Goal: Transaction & Acquisition: Book appointment/travel/reservation

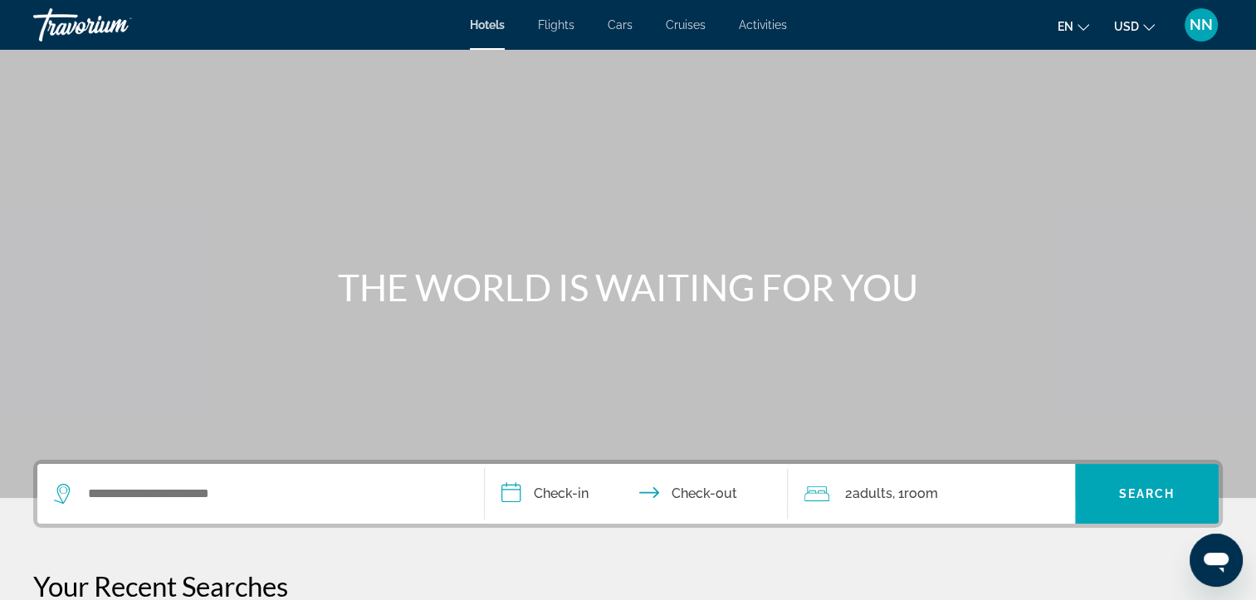
scroll to position [525, 0]
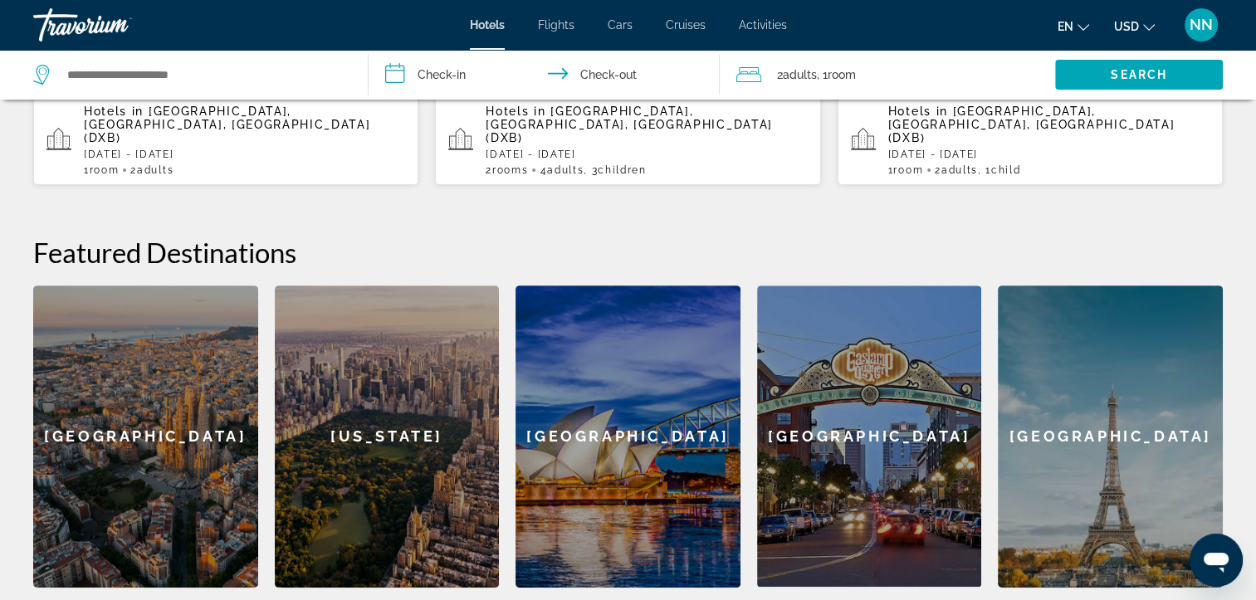
click at [196, 131] on div "Hotels in Dubai, Dubai Emirate, United Arab Emirates (DXB) Sun, 28 Sep - Thu, 0…" at bounding box center [244, 140] width 321 height 71
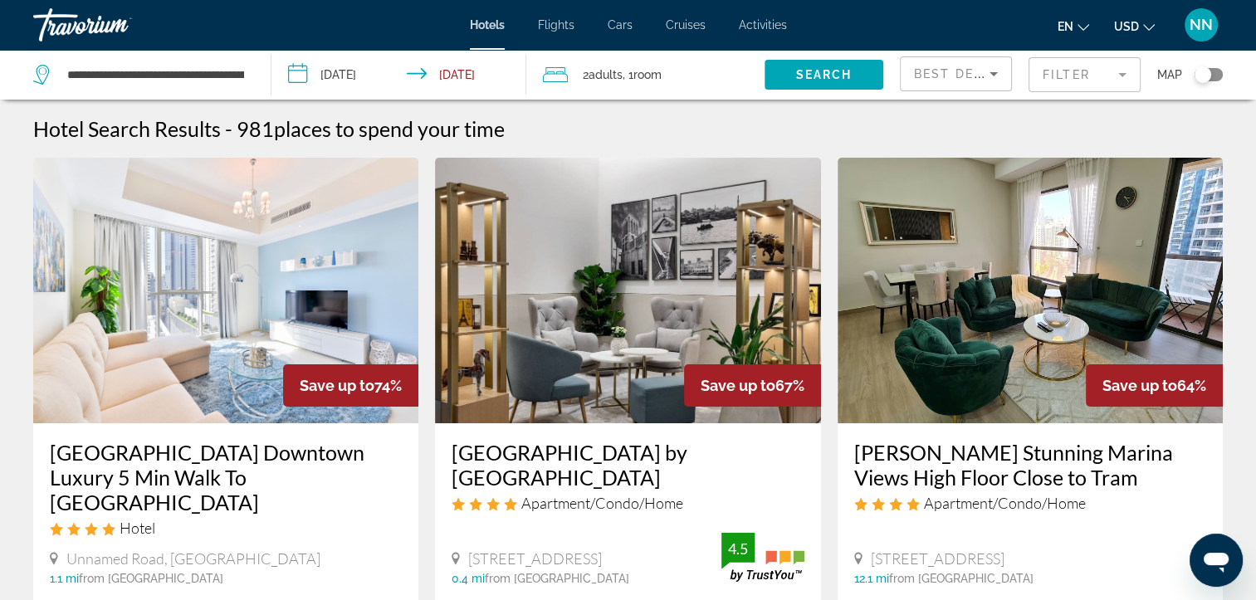
click at [1069, 78] on mat-form-field "Filter" at bounding box center [1084, 74] width 112 height 35
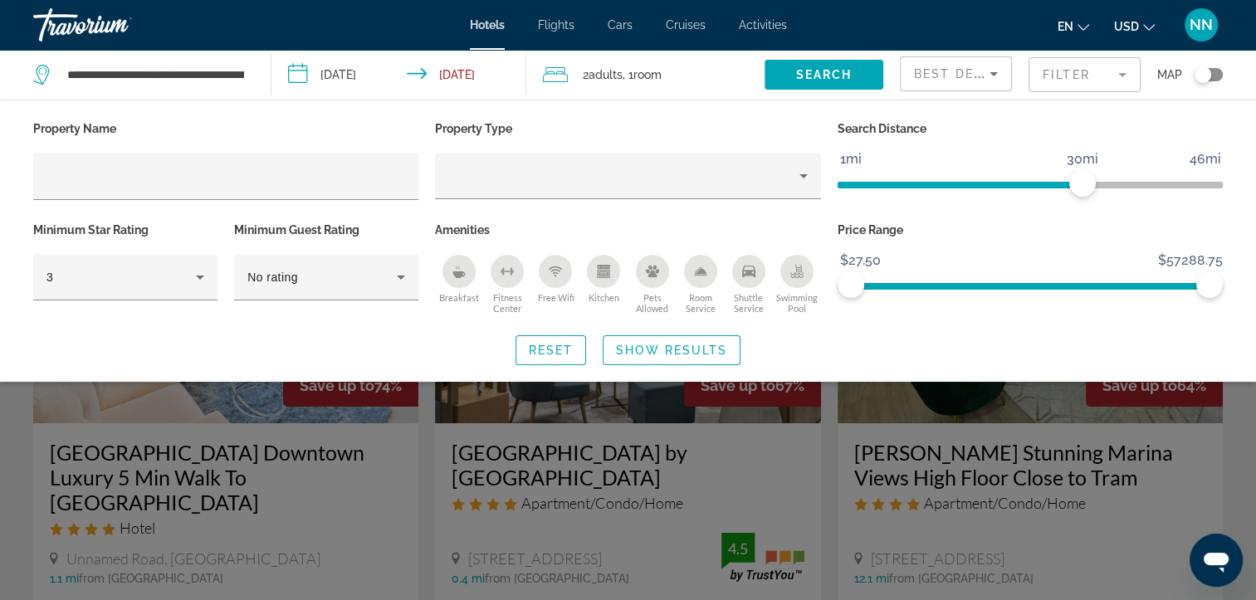
click at [1098, 81] on mat-form-field "Filter" at bounding box center [1084, 74] width 112 height 35
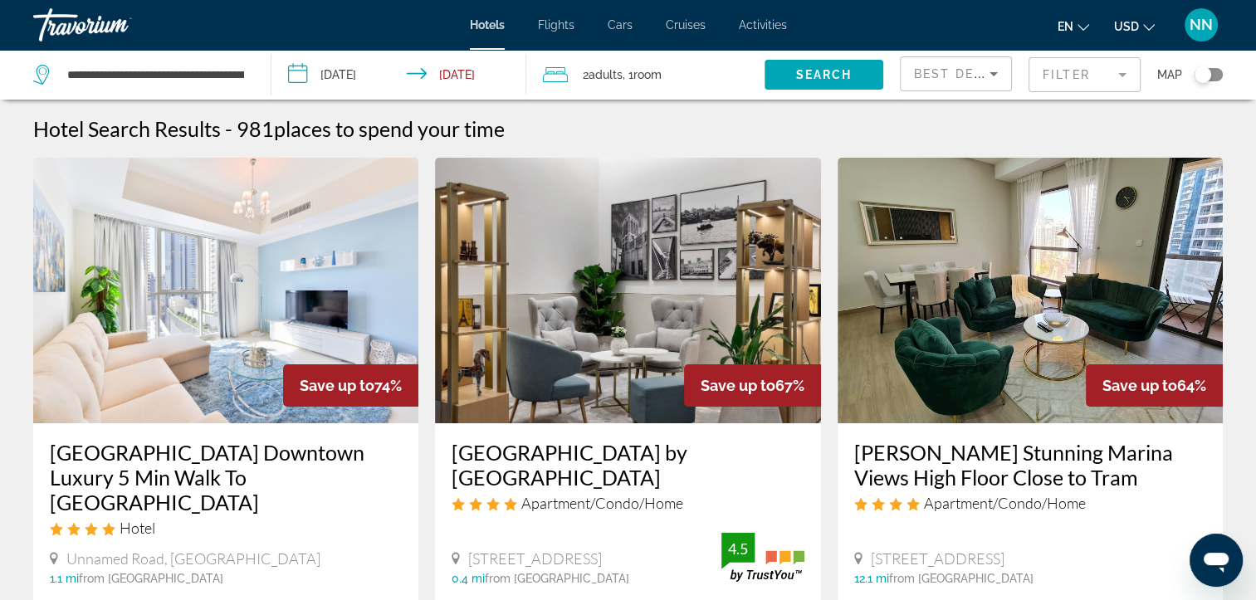
click at [1098, 81] on mat-form-field "Filter" at bounding box center [1084, 74] width 112 height 35
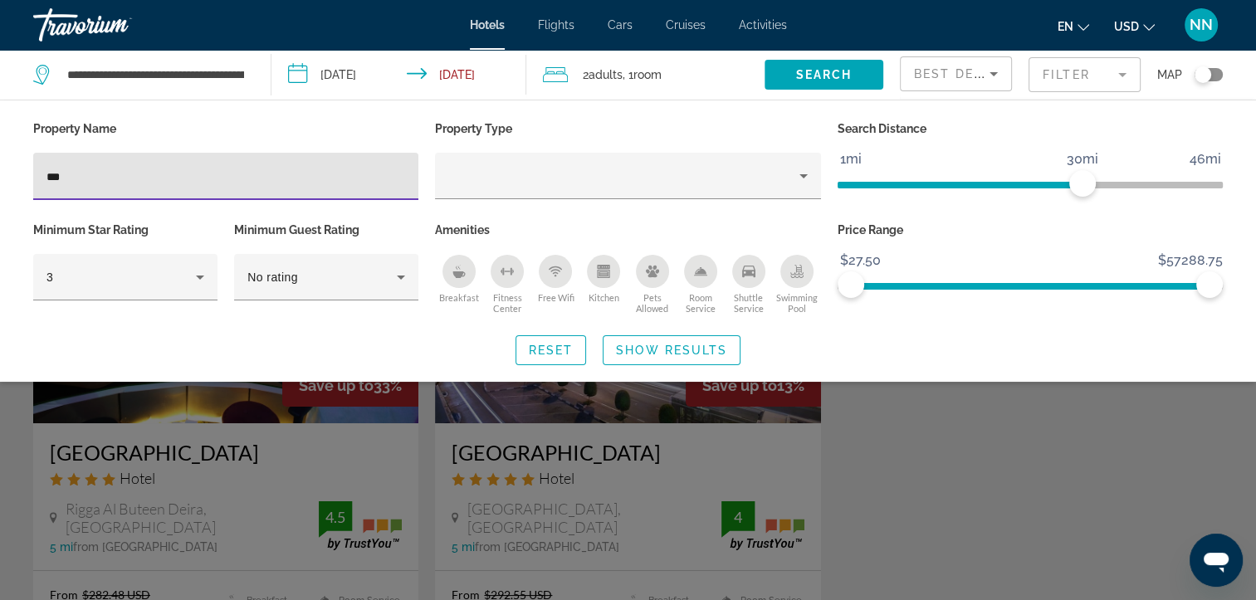
type input "***"
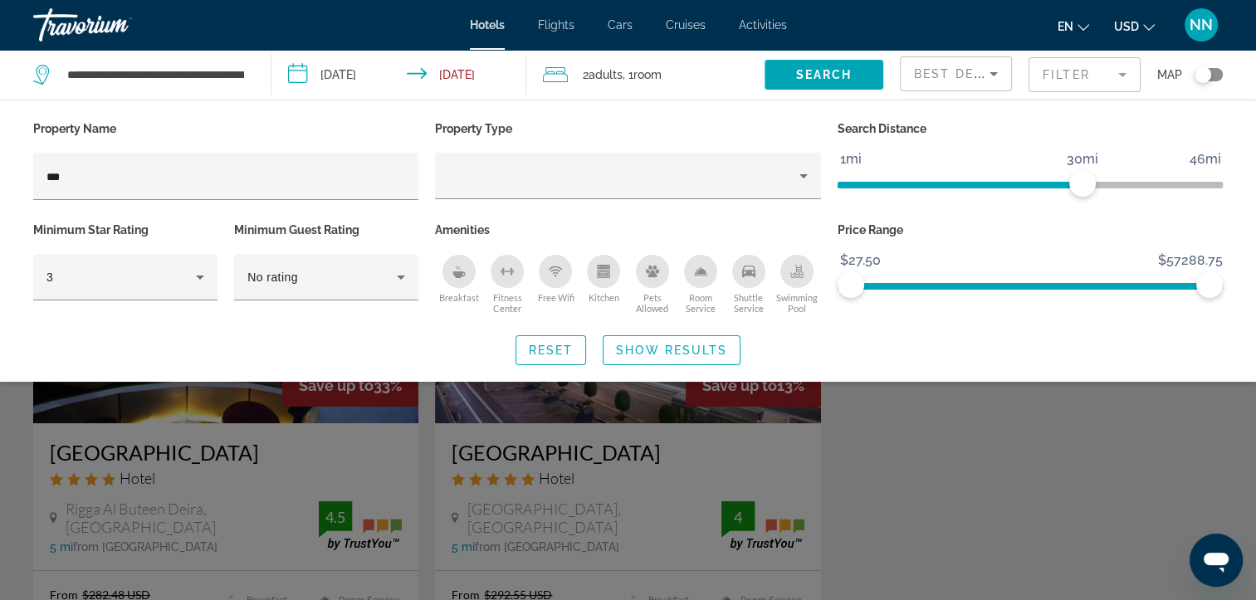
click at [520, 484] on div "Search widget" at bounding box center [628, 424] width 1256 height 351
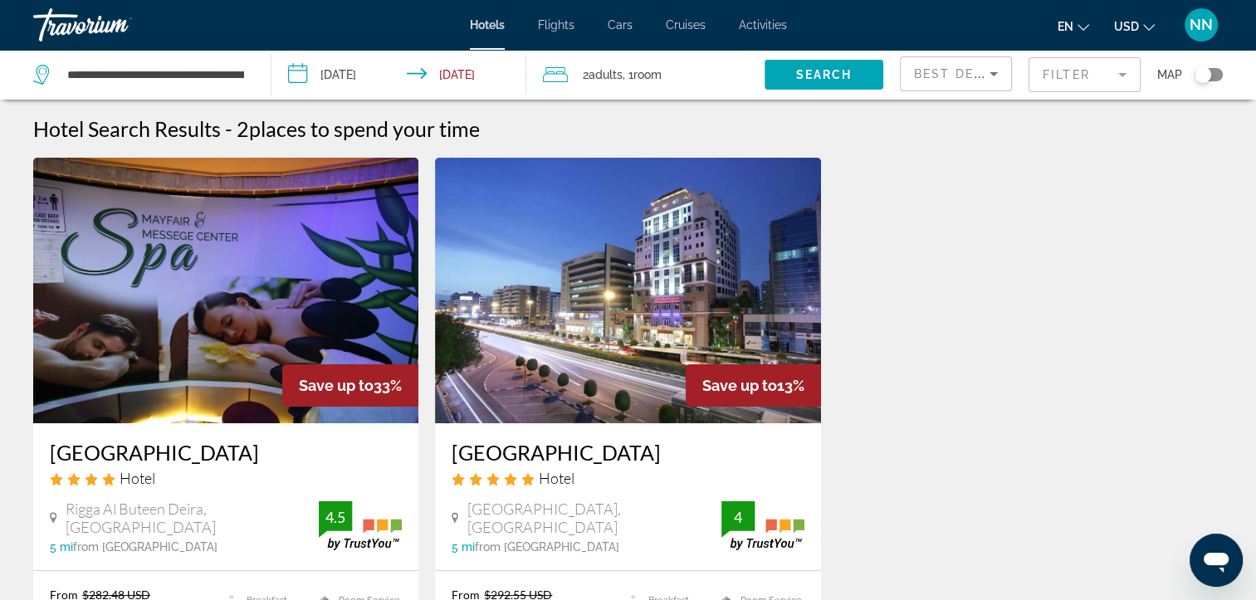
click at [546, 401] on img "Main content" at bounding box center [627, 291] width 385 height 266
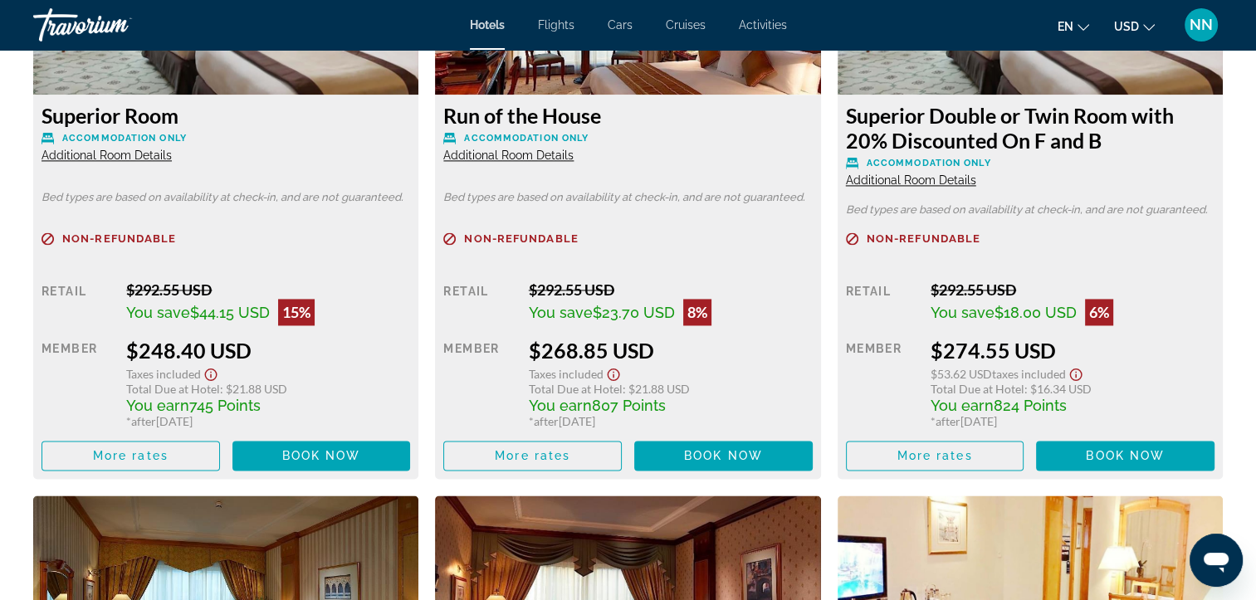
scroll to position [2494, 0]
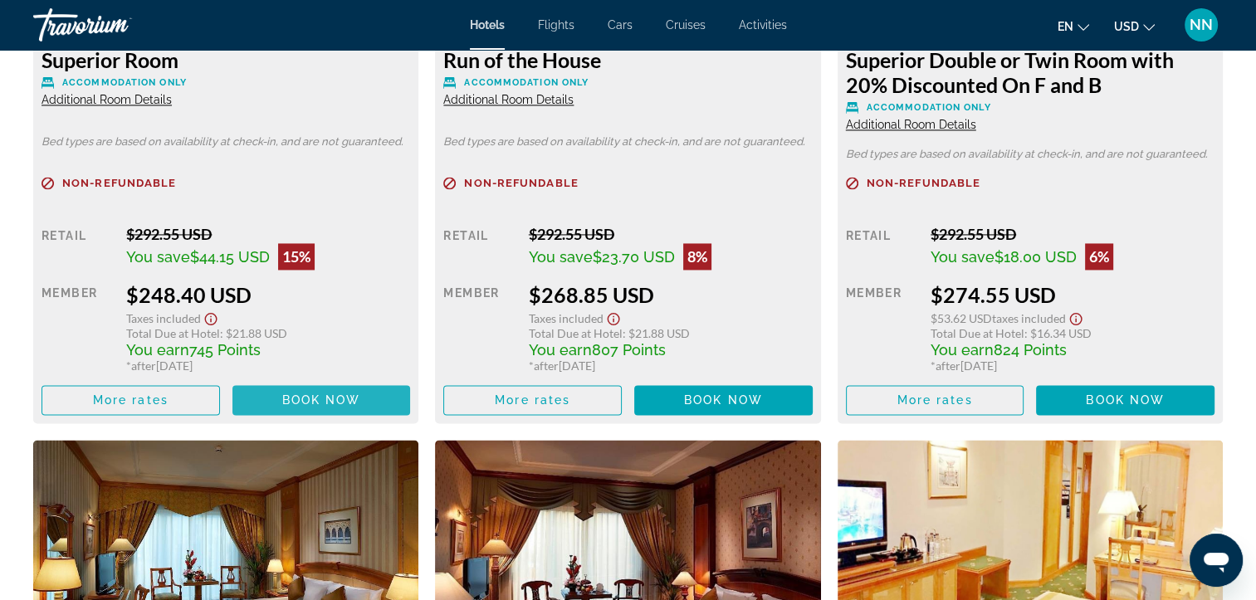
click at [325, 398] on span "Book now" at bounding box center [321, 399] width 79 height 13
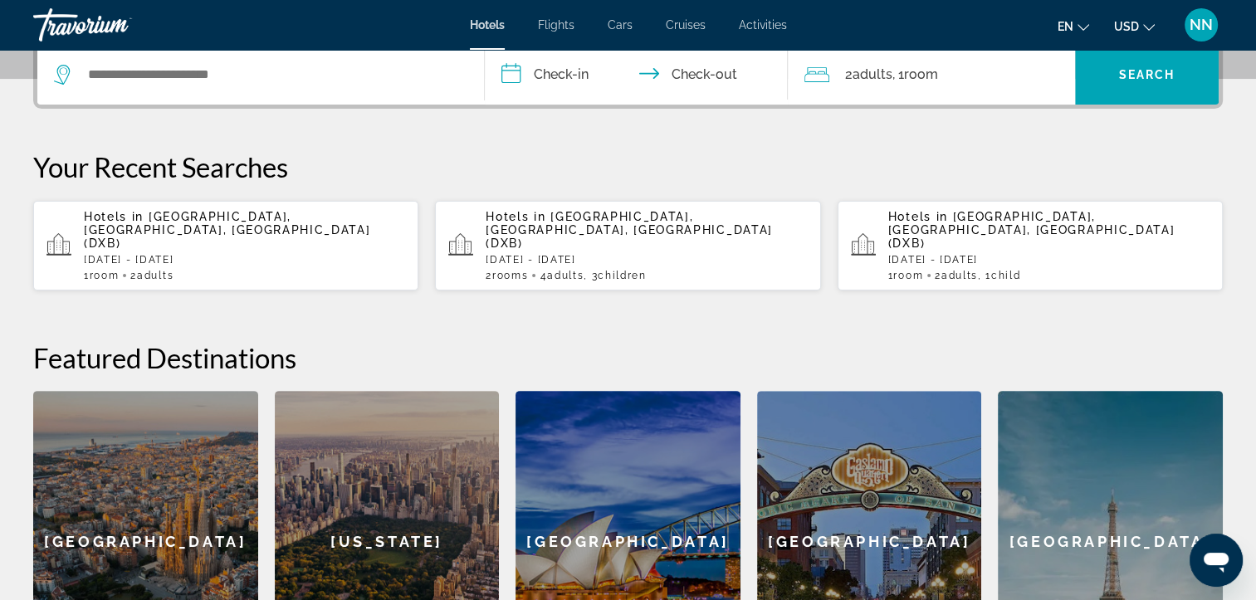
scroll to position [411, 0]
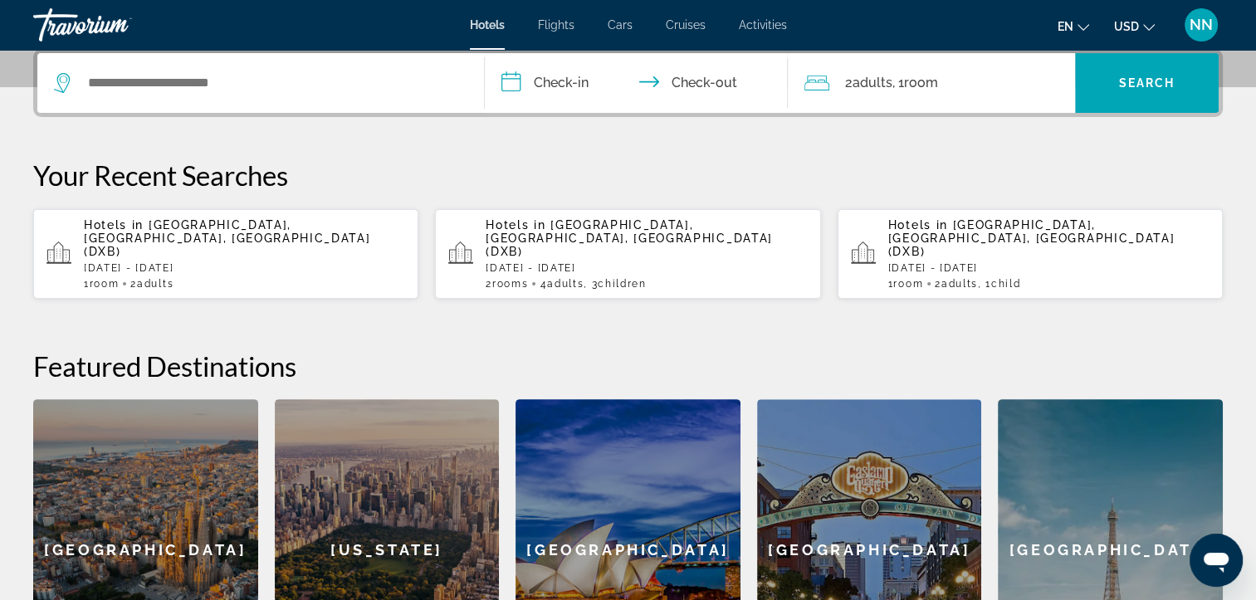
click at [150, 260] on div "Hotels in Dubai, Dubai Emirate, United Arab Emirates (DXB) Sun, 28 Sep - Thu, 0…" at bounding box center [244, 253] width 321 height 71
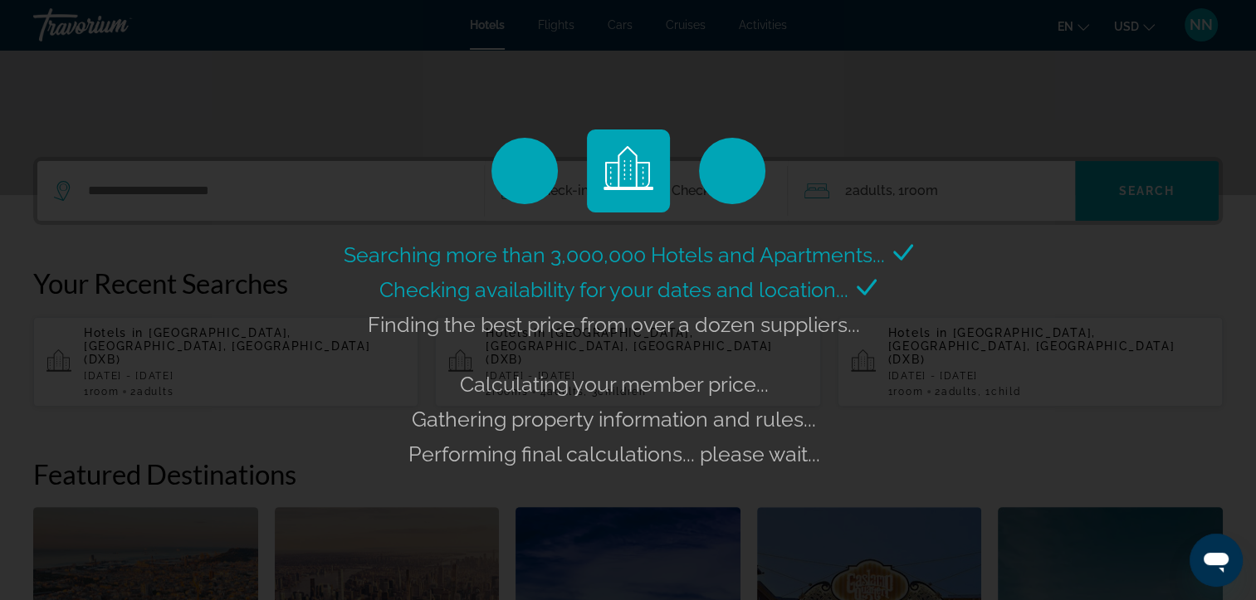
scroll to position [278, 0]
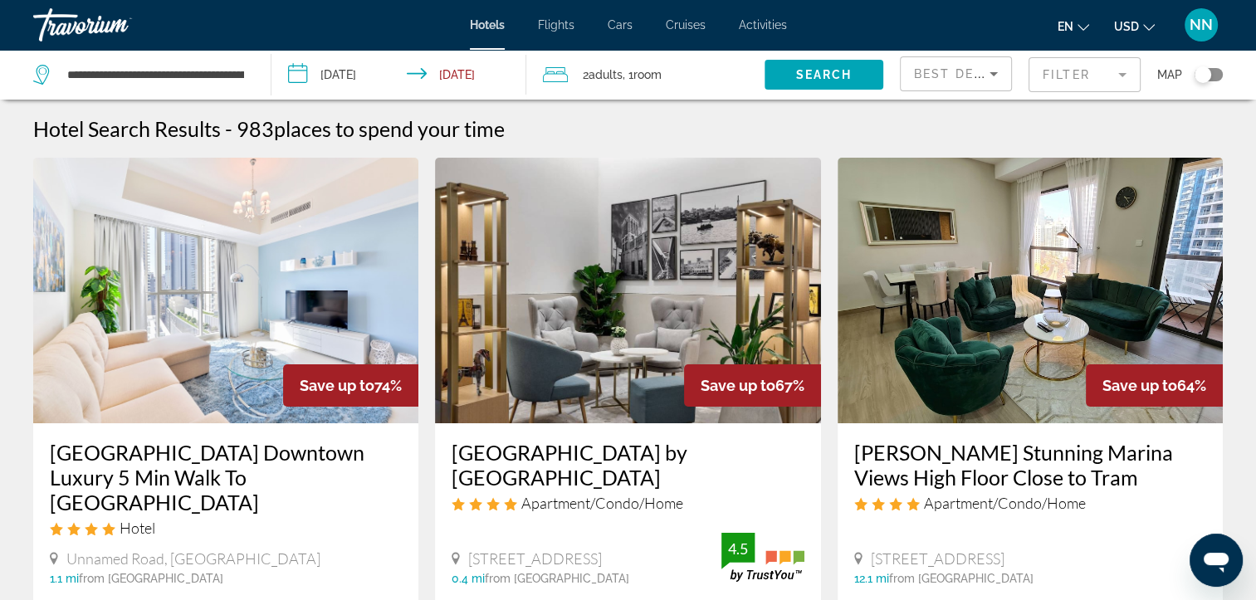
click at [644, 77] on span "Room" at bounding box center [647, 74] width 28 height 13
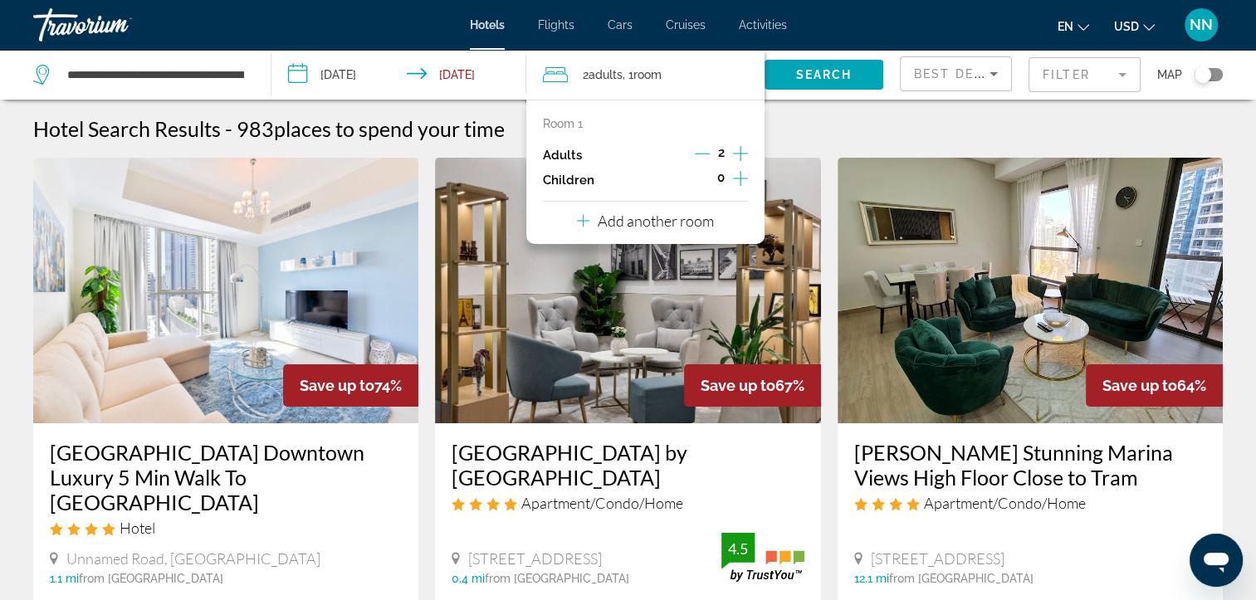
click at [734, 178] on icon "Increment children" at bounding box center [740, 178] width 15 height 20
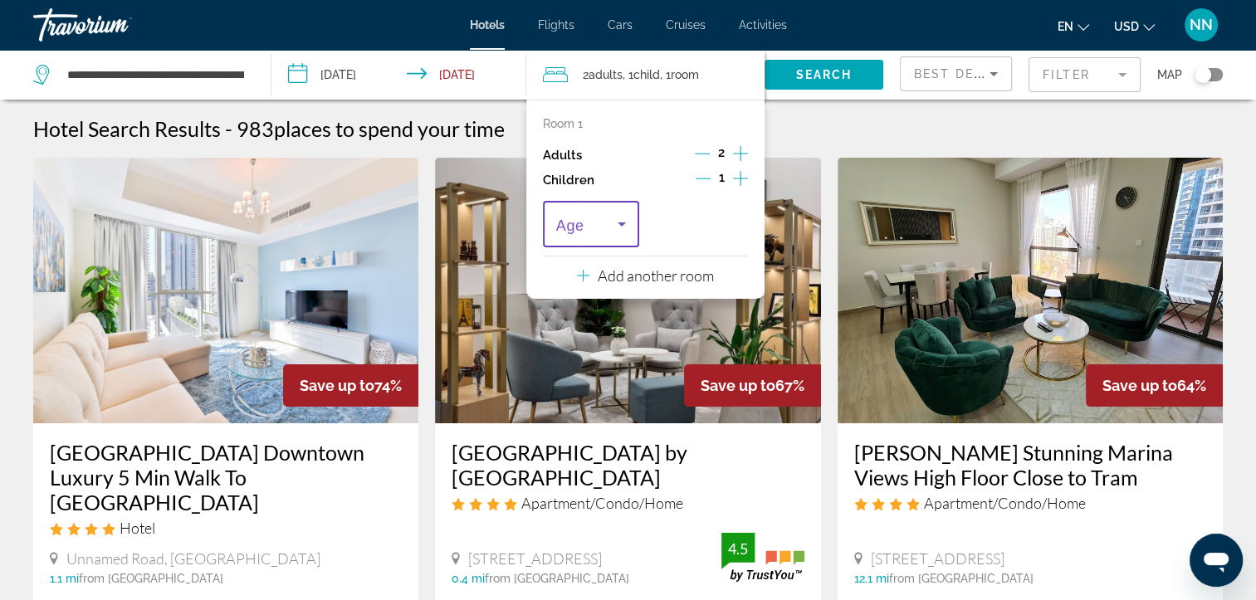
click at [608, 225] on span "Travelers: 2 adults, 1 child" at bounding box center [586, 224] width 61 height 20
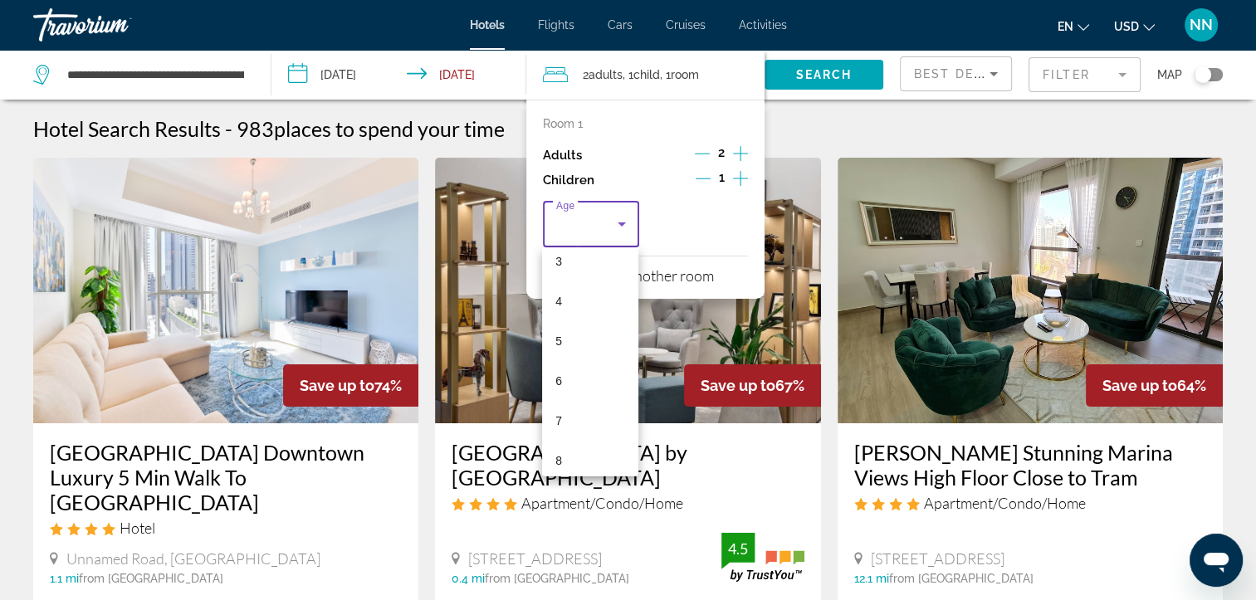
scroll to position [156, 0]
click at [584, 398] on mat-option "7" at bounding box center [590, 398] width 96 height 40
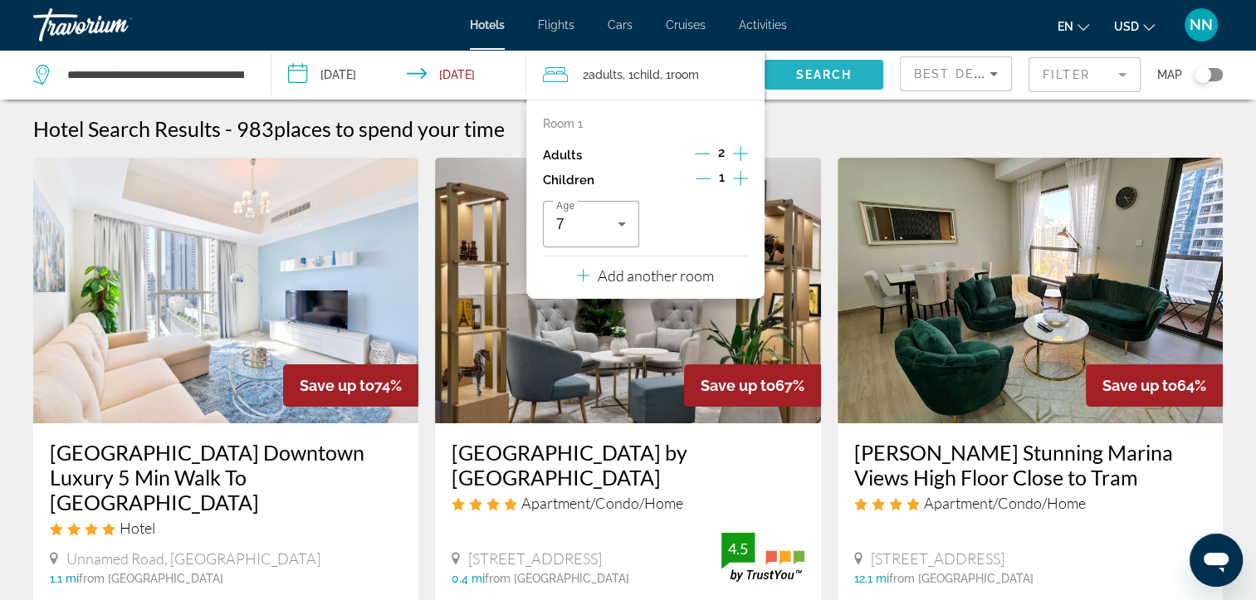
click at [853, 66] on span "Search widget" at bounding box center [823, 75] width 119 height 40
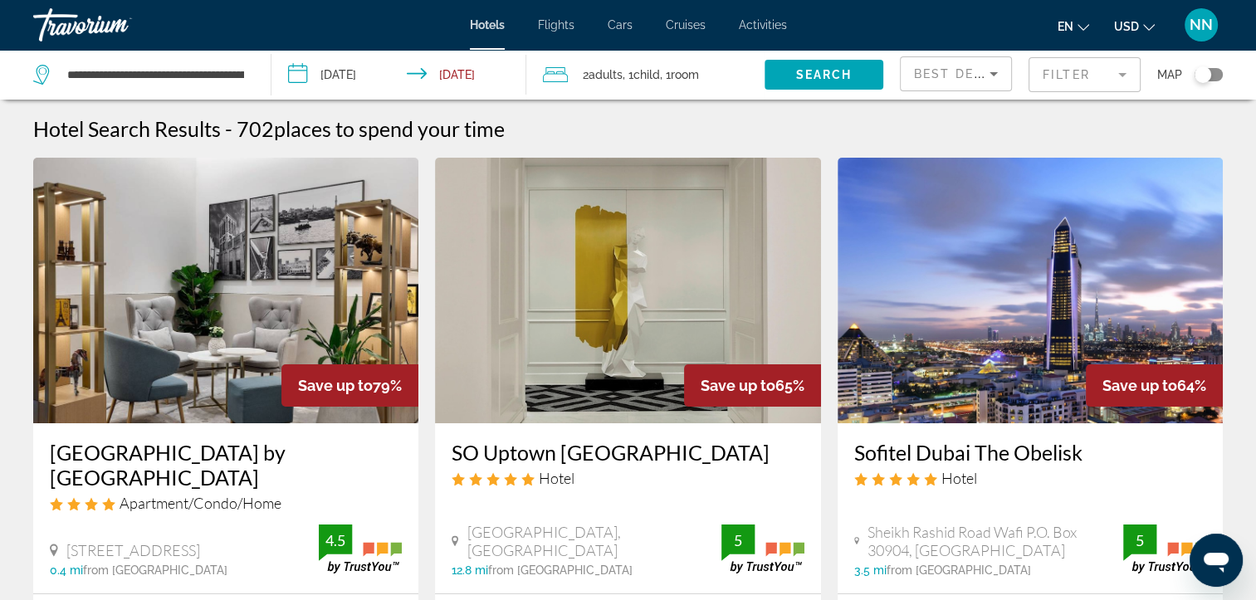
click at [1086, 69] on mat-form-field "Filter" at bounding box center [1084, 74] width 112 height 35
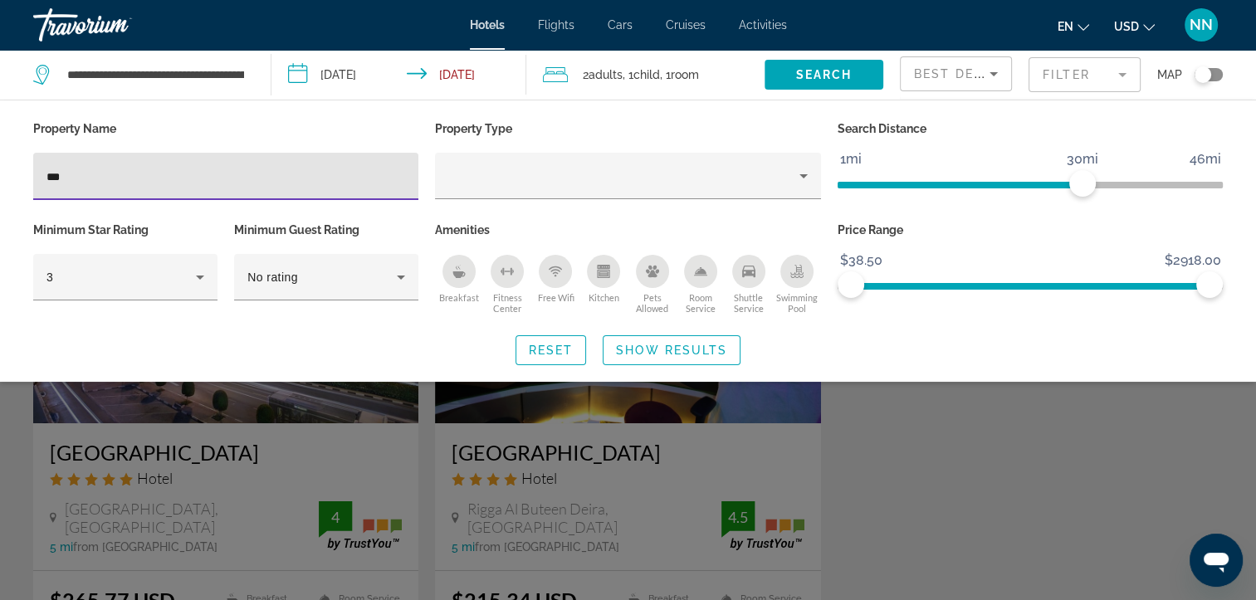
type input "***"
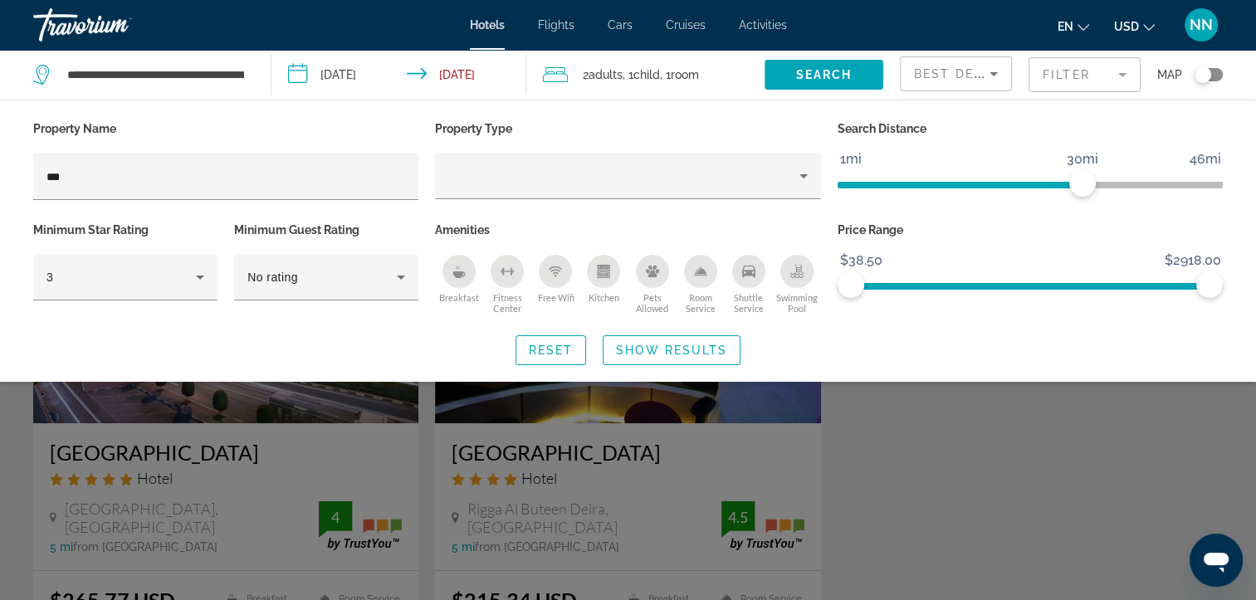
click at [293, 427] on div "Search widget" at bounding box center [628, 424] width 1256 height 351
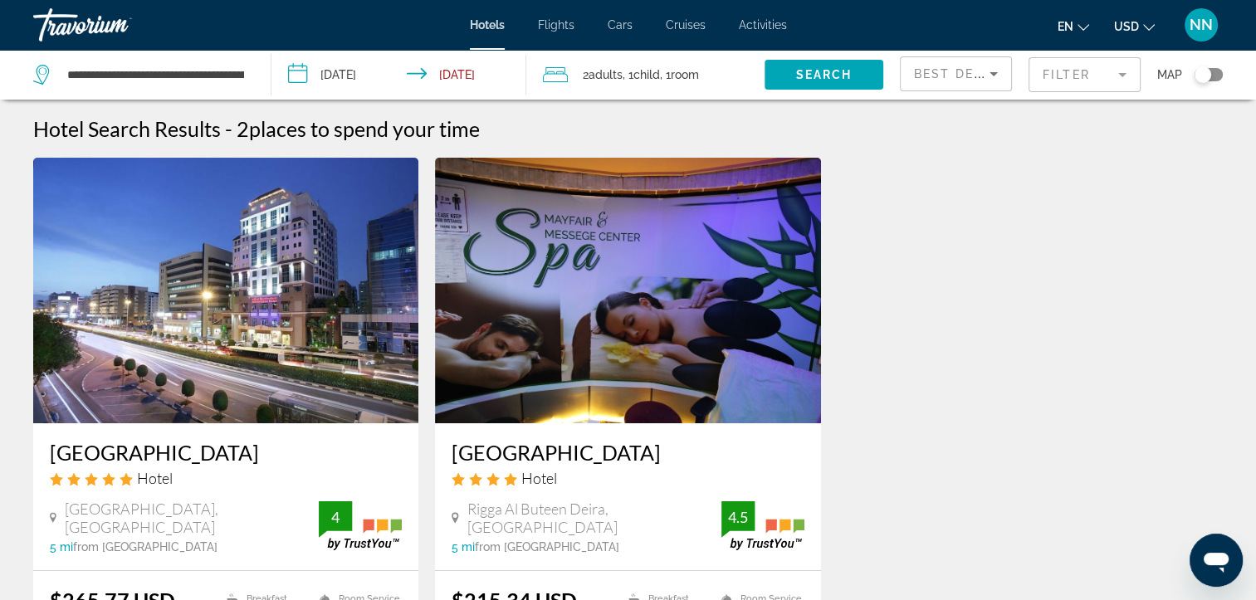
click at [151, 458] on h3 "[GEOGRAPHIC_DATA]" at bounding box center [226, 452] width 352 height 25
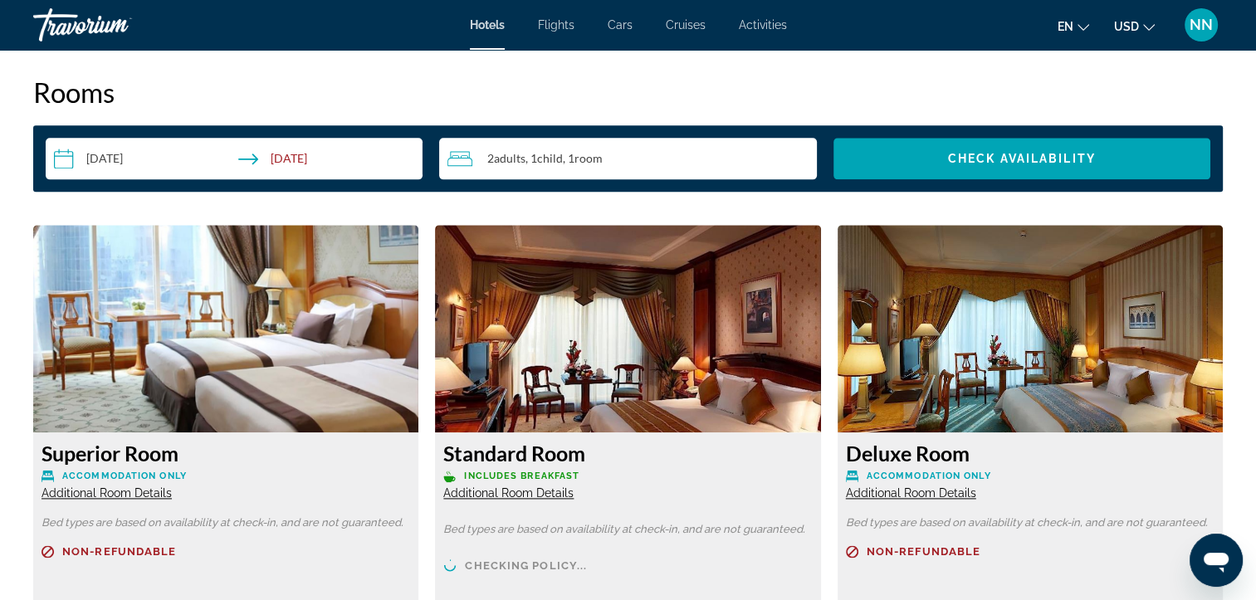
scroll to position [2626, 0]
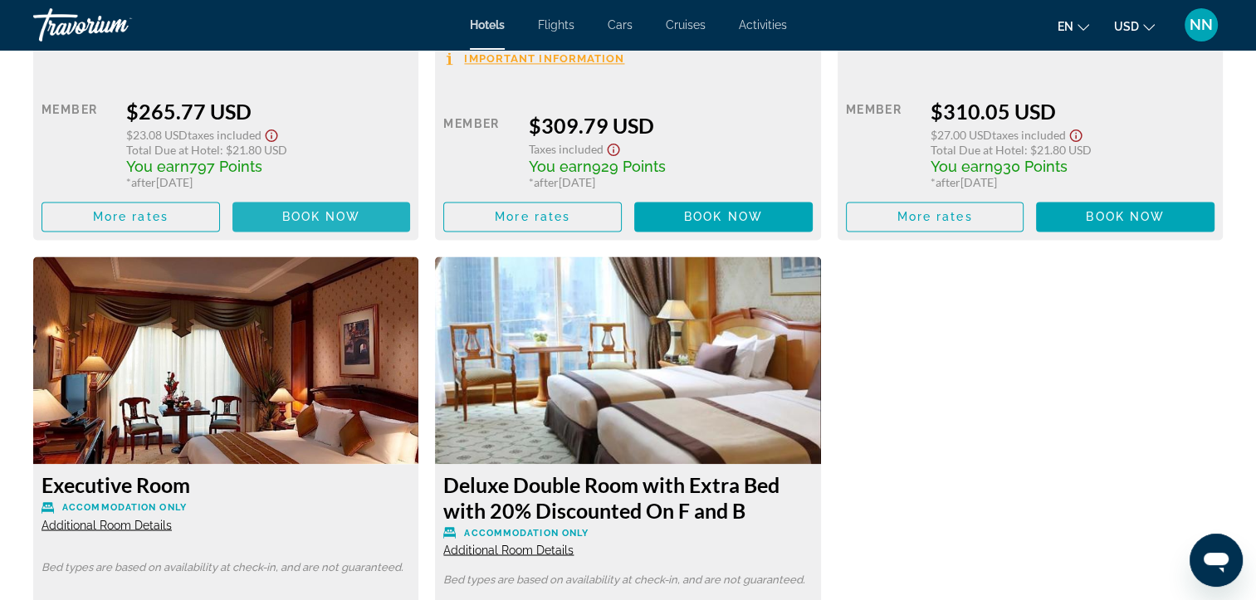
click at [341, 219] on span "Book now" at bounding box center [321, 216] width 79 height 13
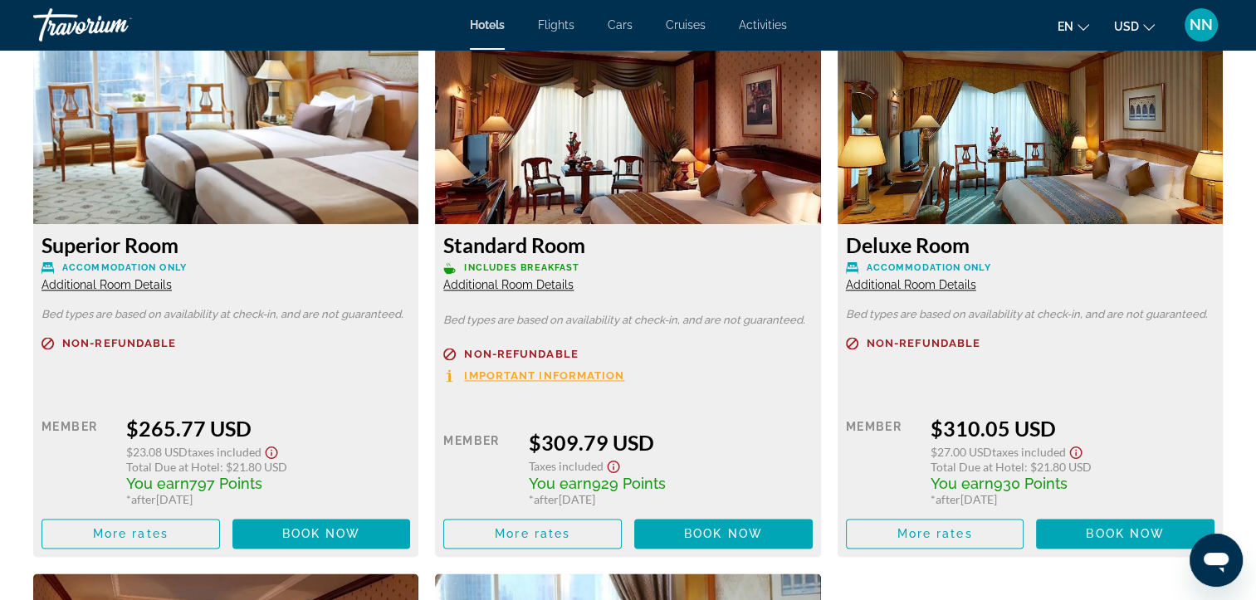
scroll to position [2322, 0]
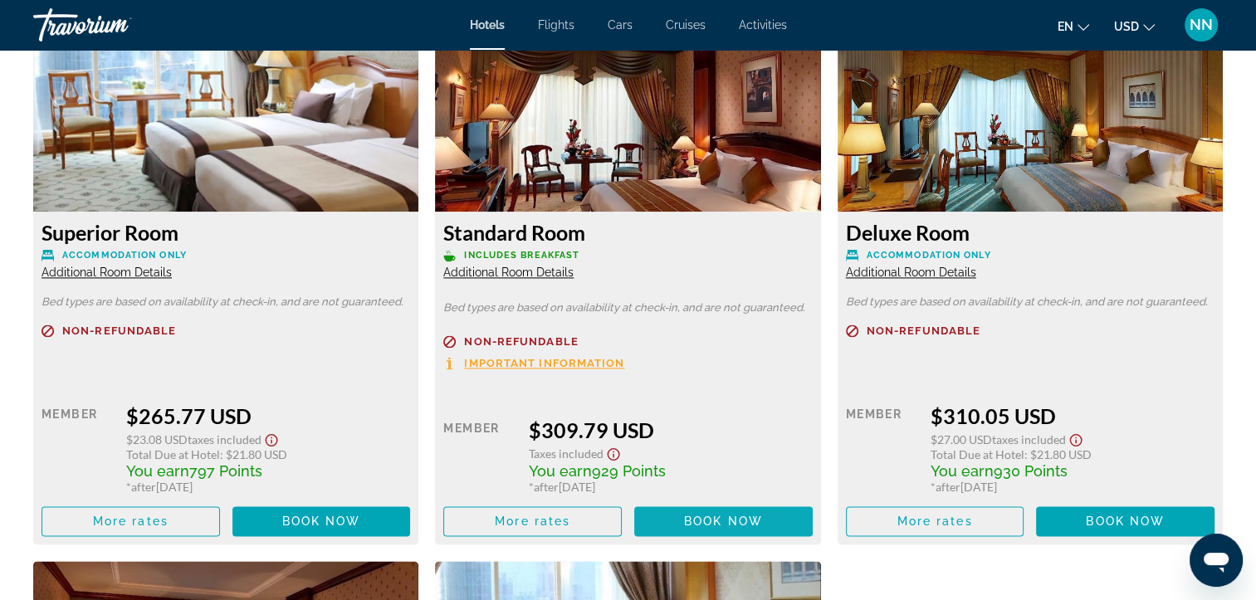
click at [684, 520] on span "Book now" at bounding box center [723, 521] width 79 height 13
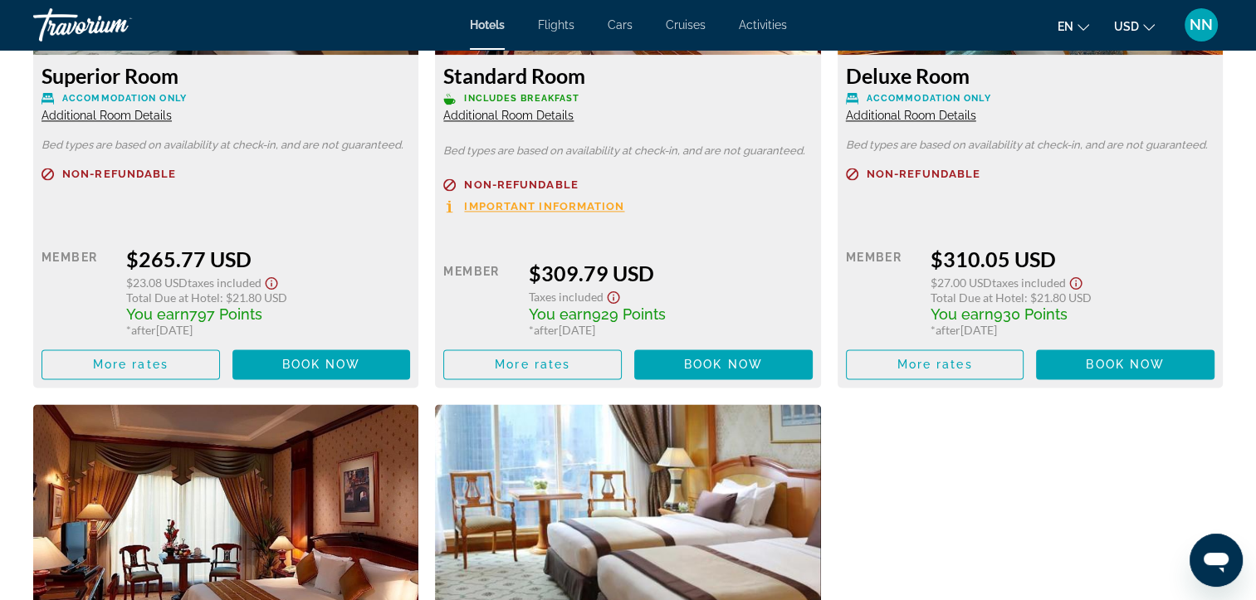
scroll to position [2460, 0]
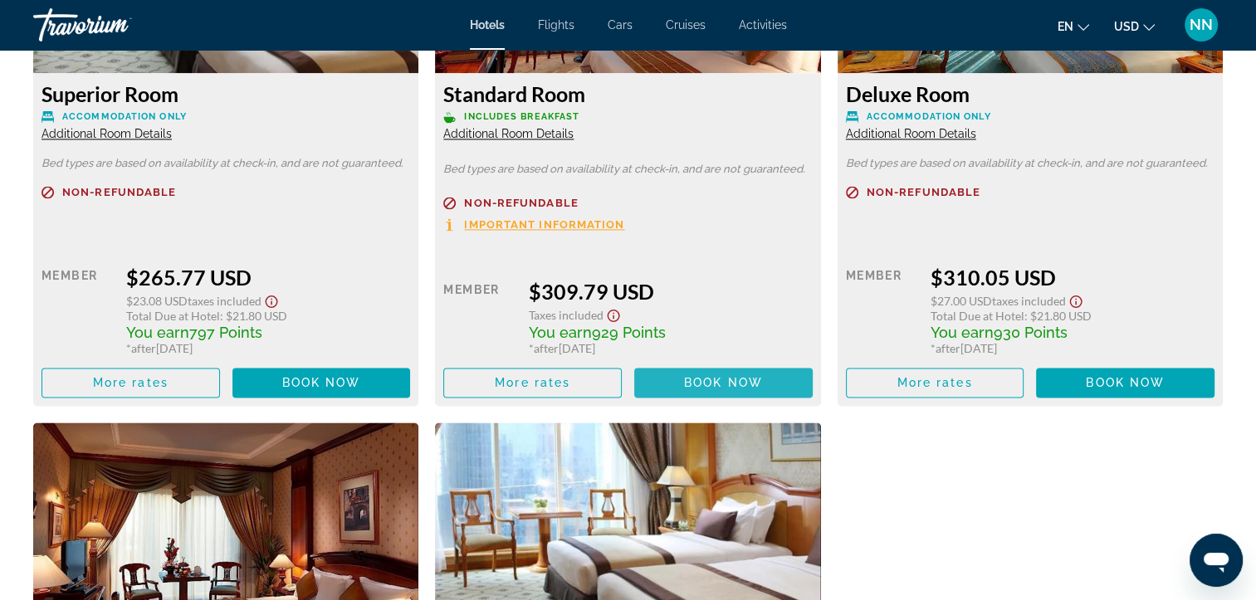
click at [707, 377] on span "Book now" at bounding box center [723, 382] width 79 height 13
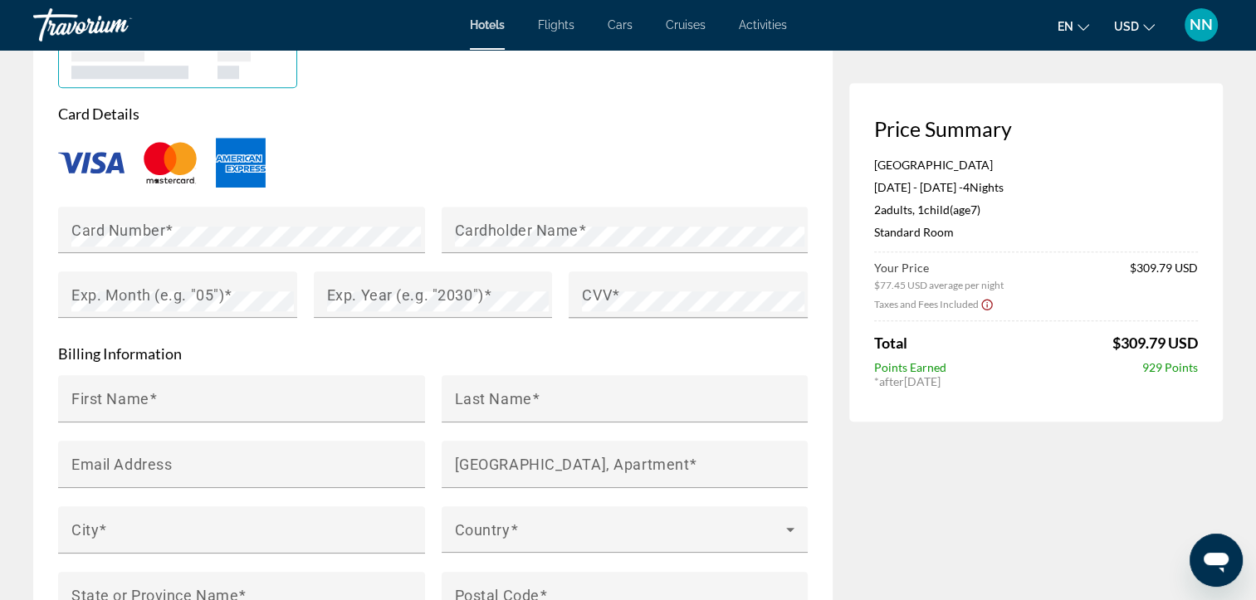
scroll to position [1432, 0]
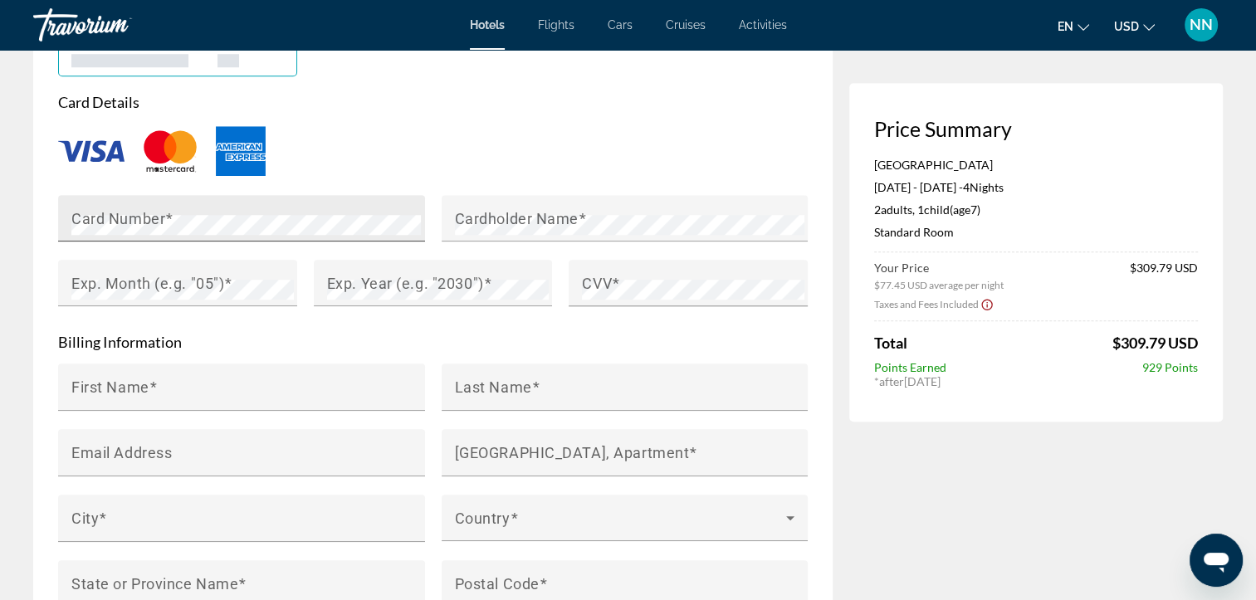
click at [104, 219] on mat-label "Card Number" at bounding box center [118, 217] width 94 height 17
click at [476, 215] on mat-label "Cardholder Name" at bounding box center [517, 217] width 124 height 17
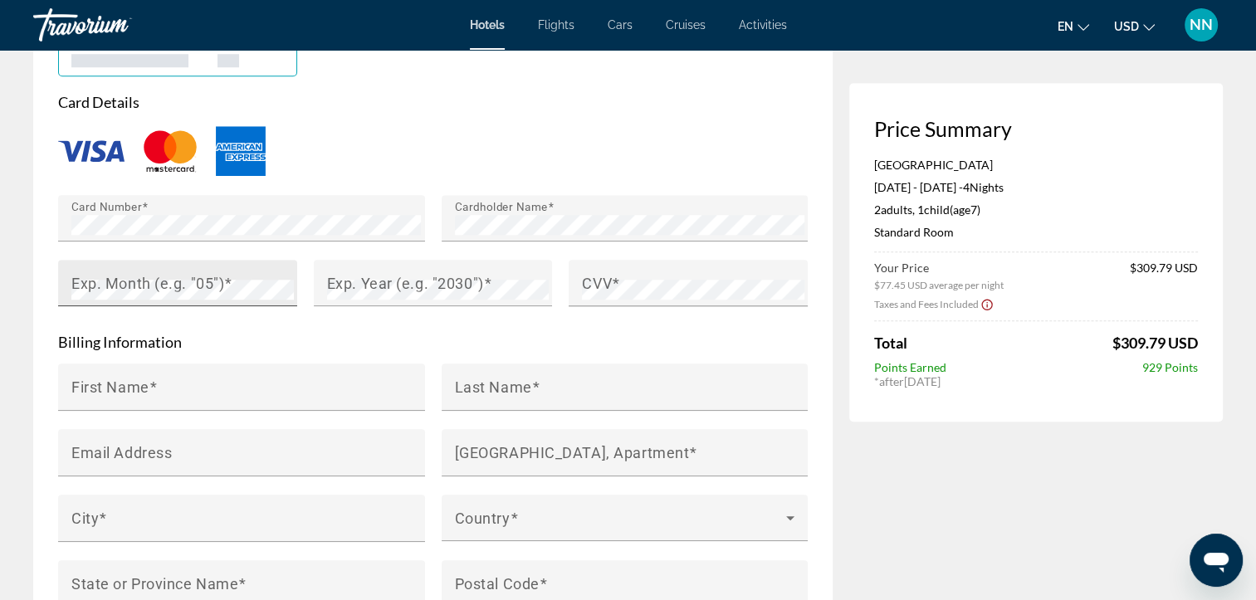
click at [221, 289] on mat-label "Exp. Month (e.g. "05")" at bounding box center [147, 282] width 153 height 17
click at [335, 289] on mat-label "Exp. Year (e.g. "2030")" at bounding box center [405, 282] width 157 height 17
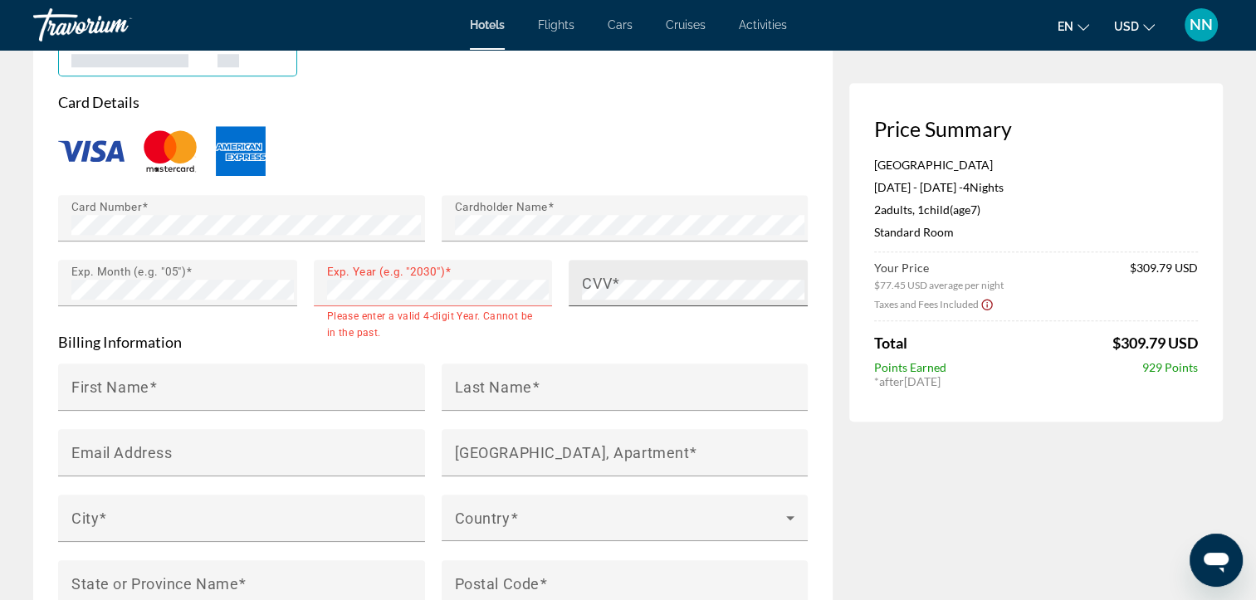
click at [598, 282] on mat-label "CVV" at bounding box center [597, 282] width 30 height 17
click at [325, 293] on div "Exp. Year (e.g. "2030")" at bounding box center [433, 283] width 239 height 46
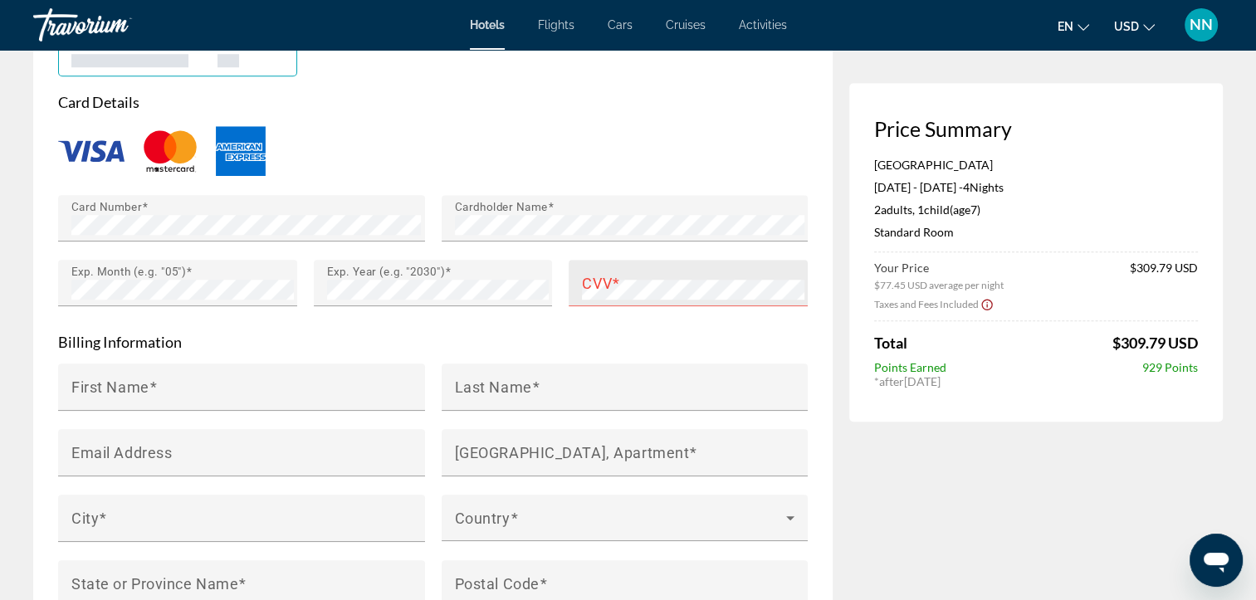
click at [632, 272] on div "CVV" at bounding box center [693, 283] width 222 height 46
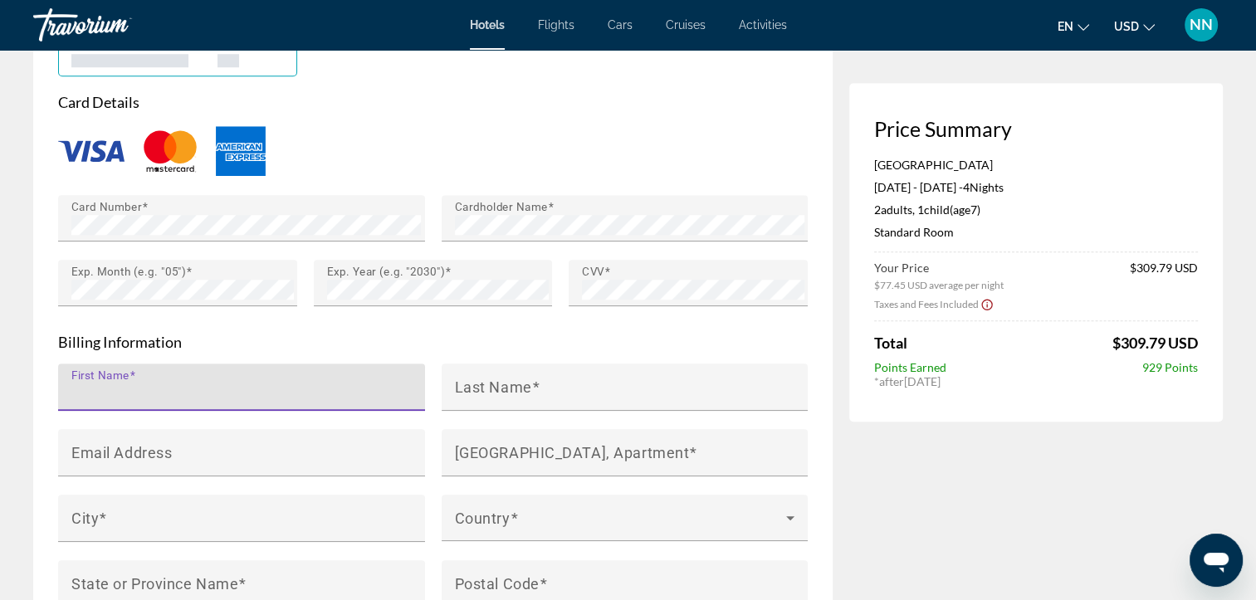
click at [192, 385] on input "First Name" at bounding box center [246, 394] width 350 height 20
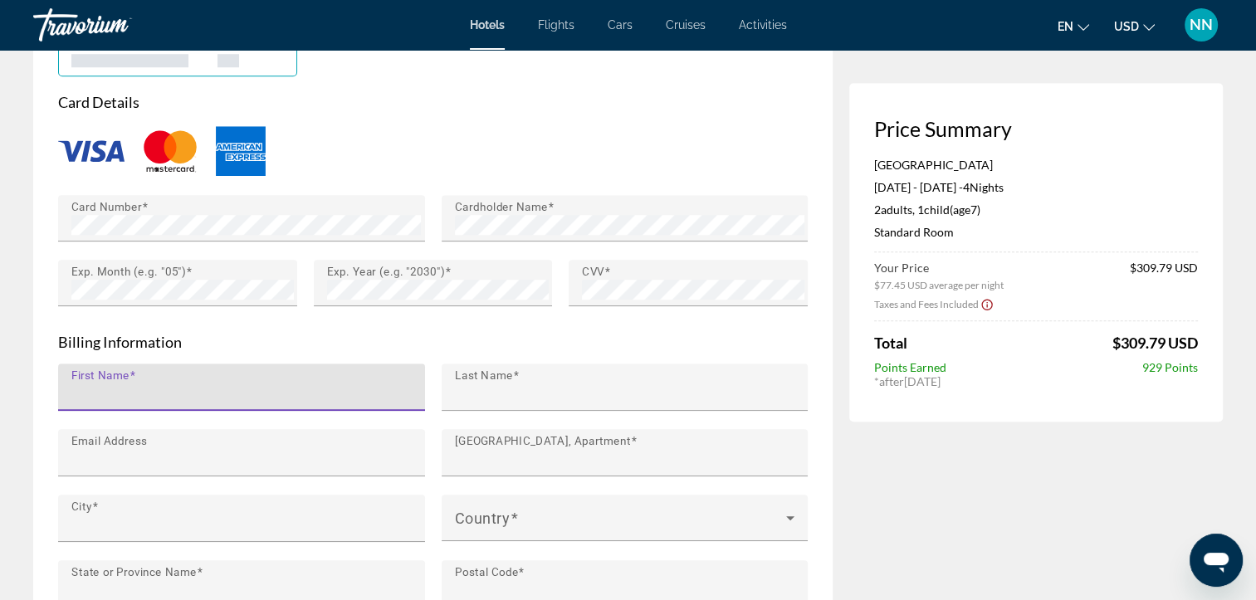
type input "****"
type input "**********"
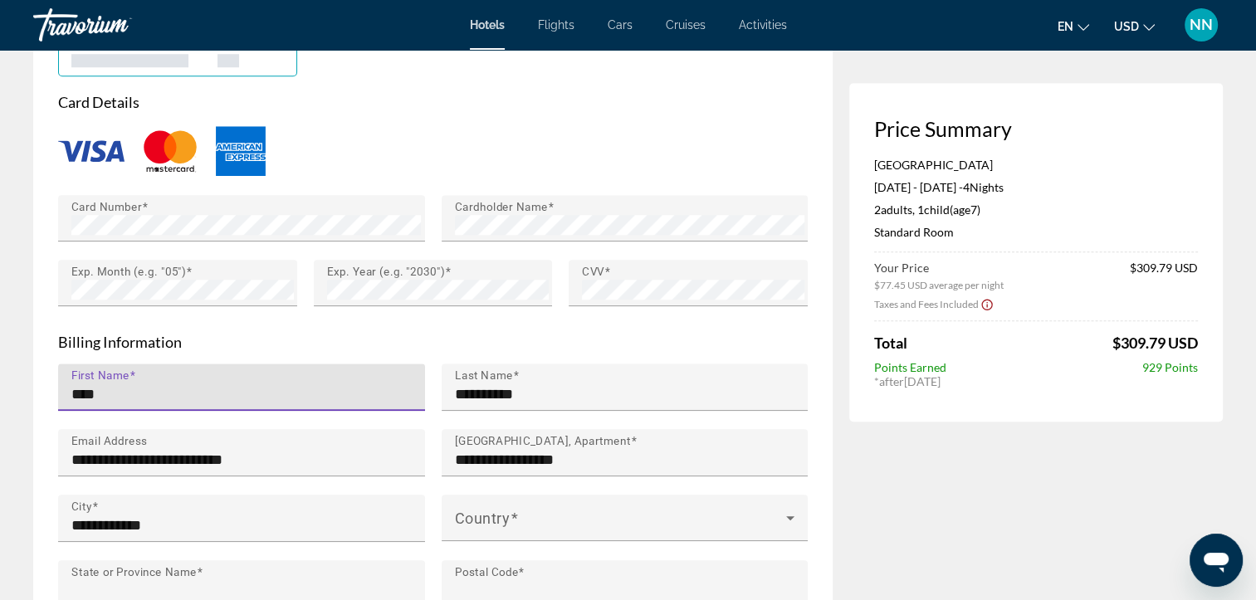
type input "*********"
type input "******"
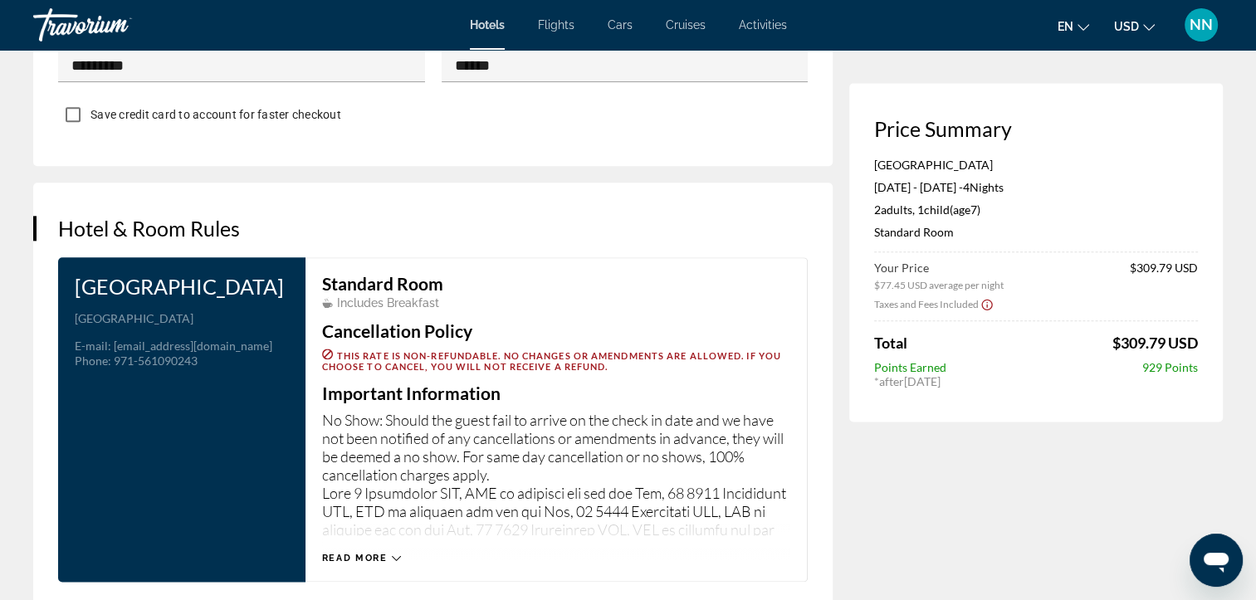
scroll to position [2395, 0]
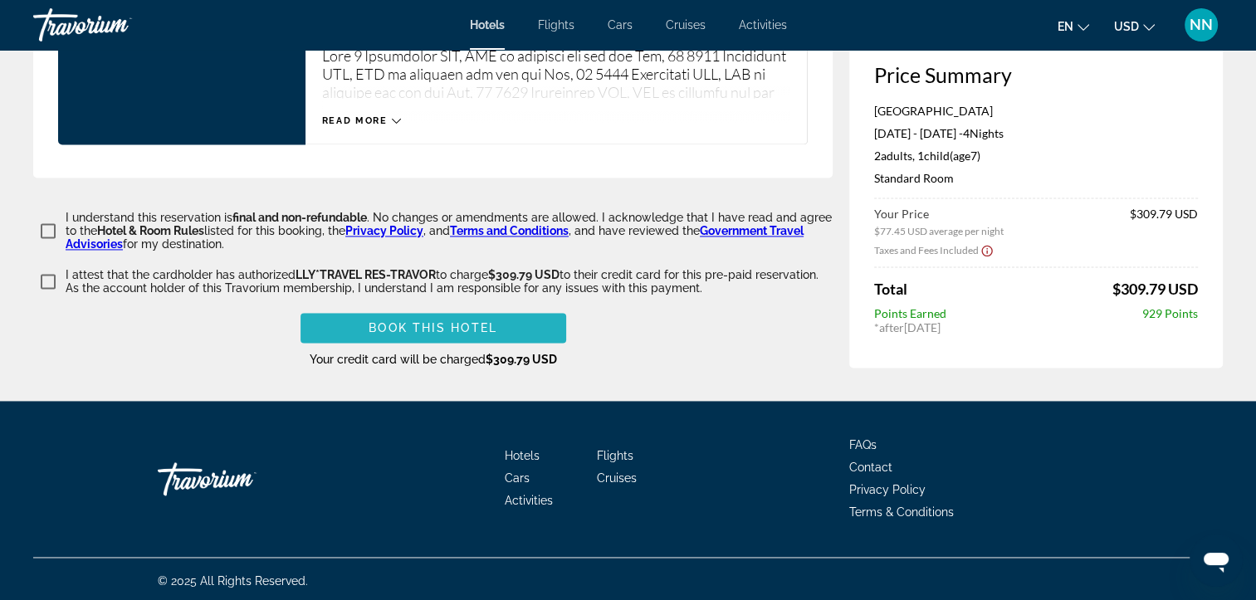
click at [421, 328] on span "Book this hotel" at bounding box center [433, 327] width 129 height 13
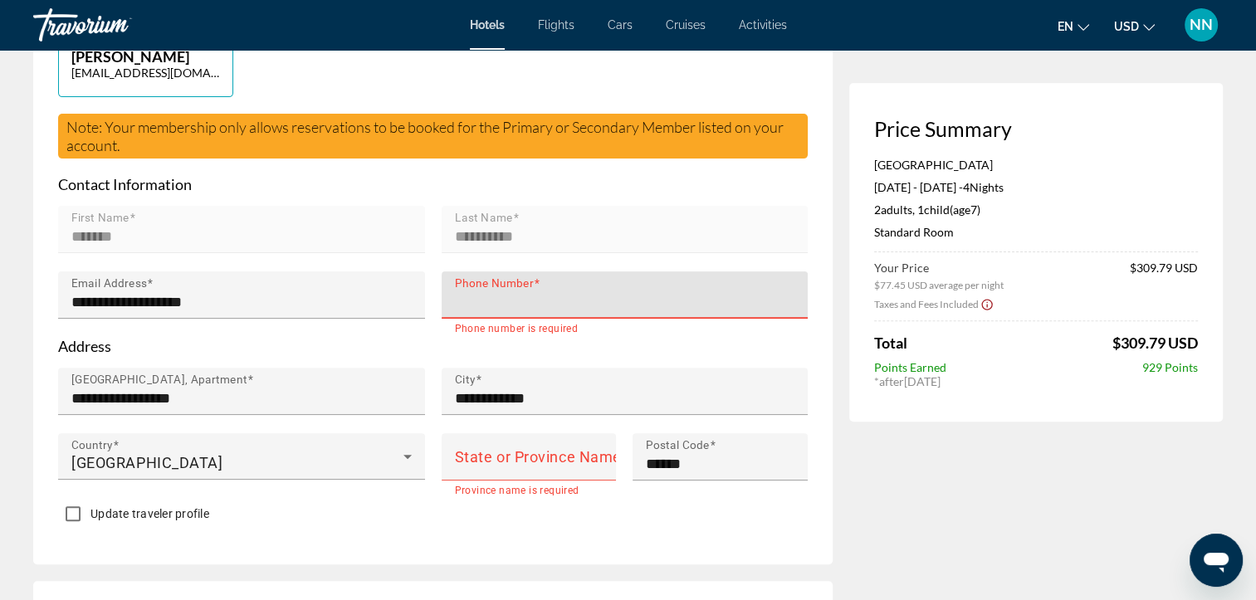
click at [491, 297] on input "Phone Number" at bounding box center [630, 302] width 350 height 20
type input "**********"
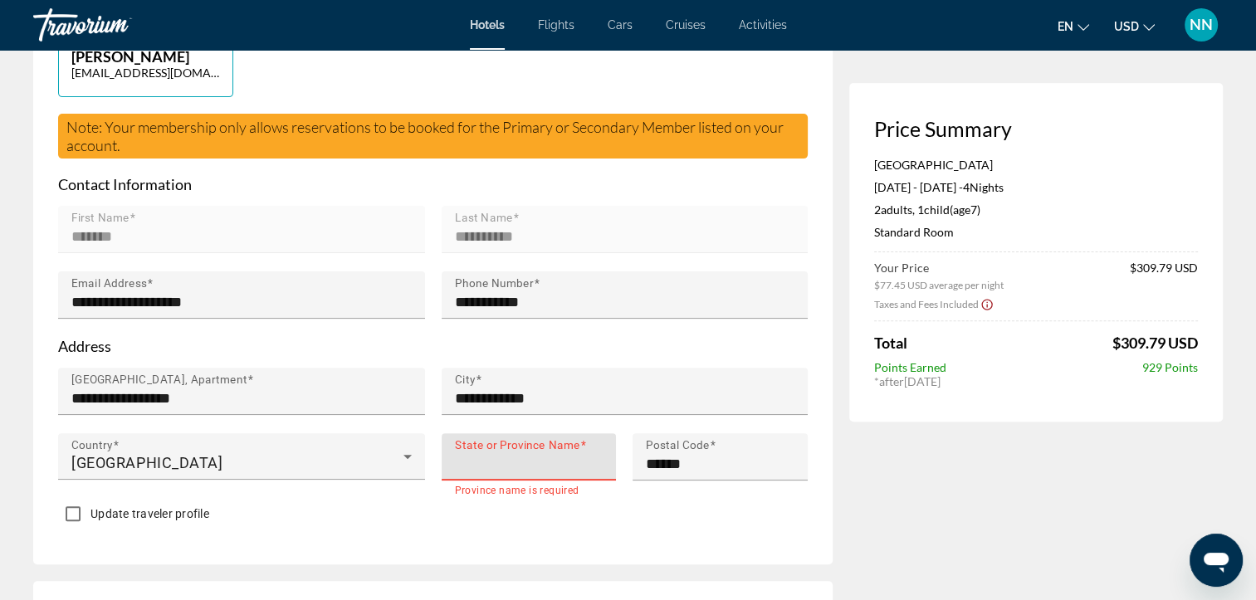
click at [544, 468] on input "State or Province Name" at bounding box center [534, 464] width 159 height 20
type input "*********"
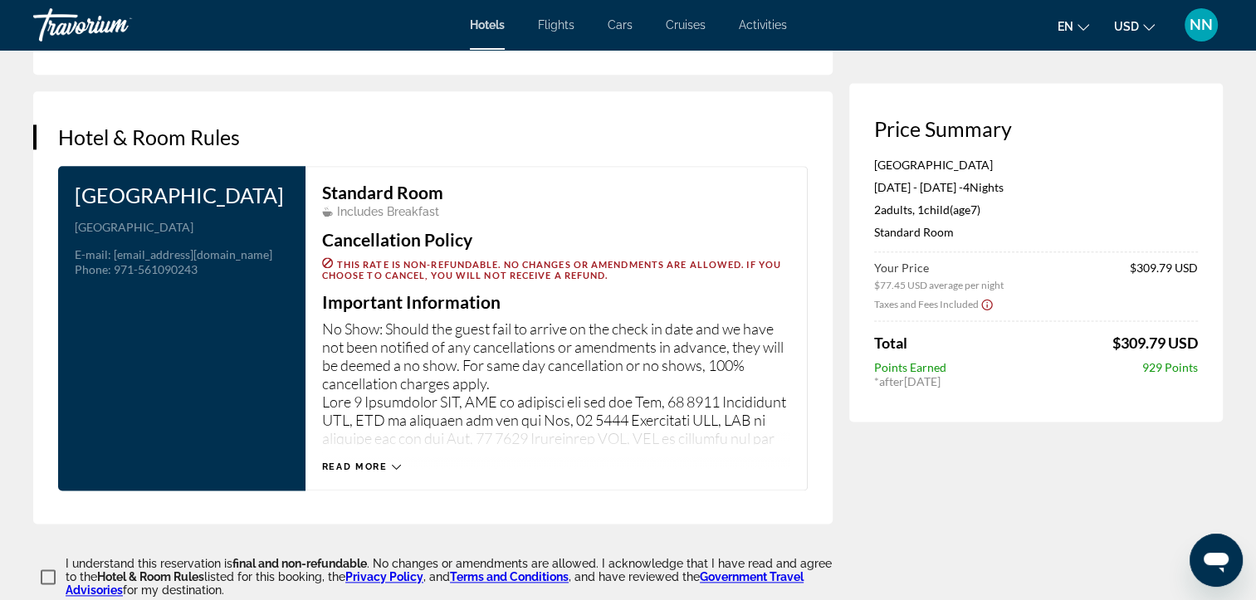
scroll to position [2395, 0]
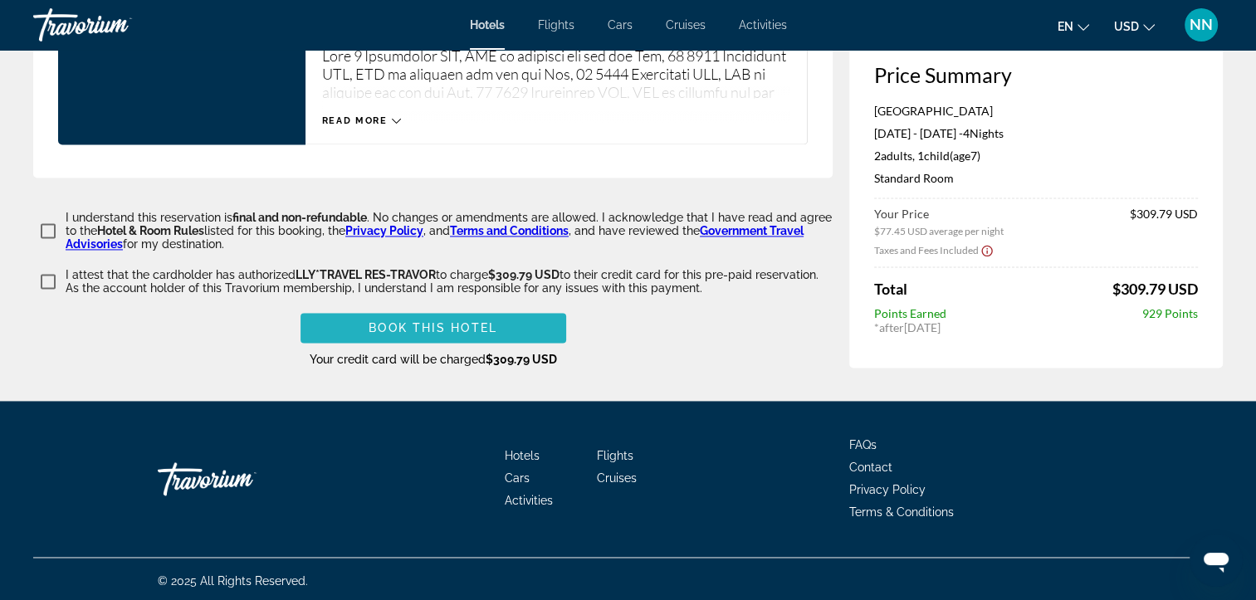
click at [545, 329] on span "Main content" at bounding box center [433, 328] width 266 height 40
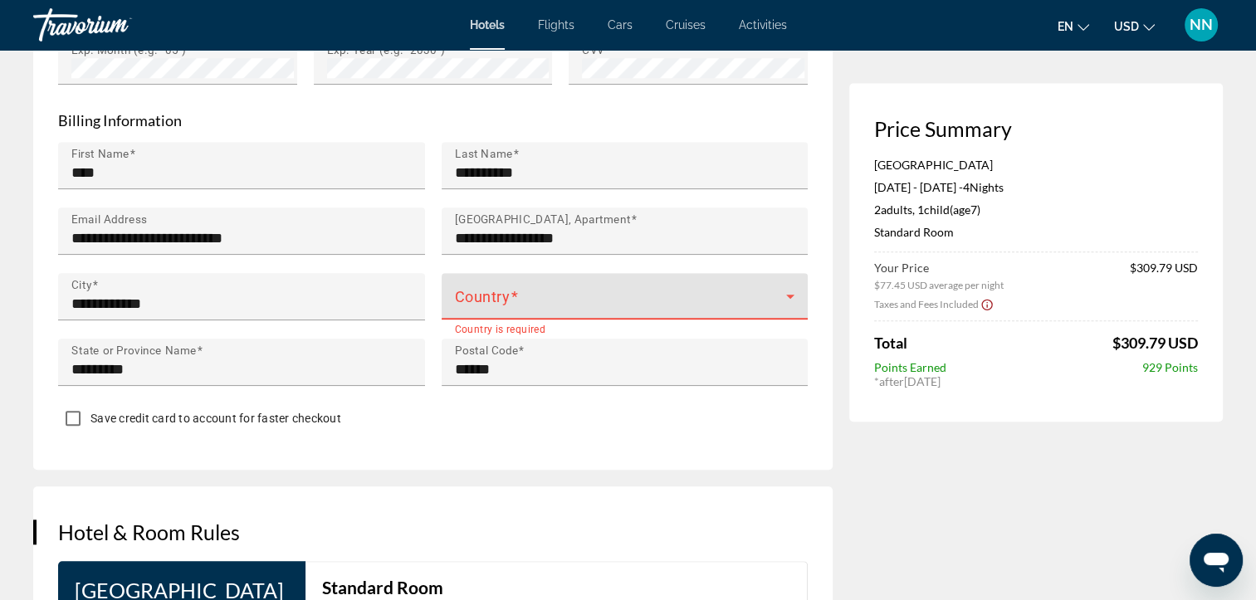
click at [569, 301] on span "Main content" at bounding box center [621, 303] width 332 height 20
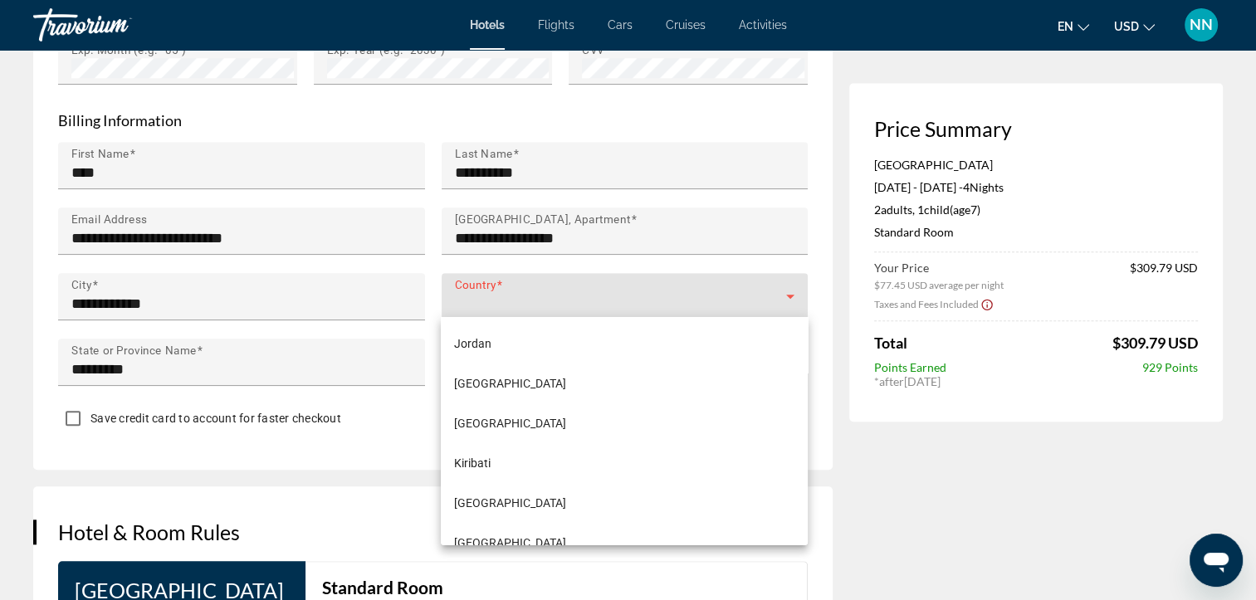
scroll to position [4551, 0]
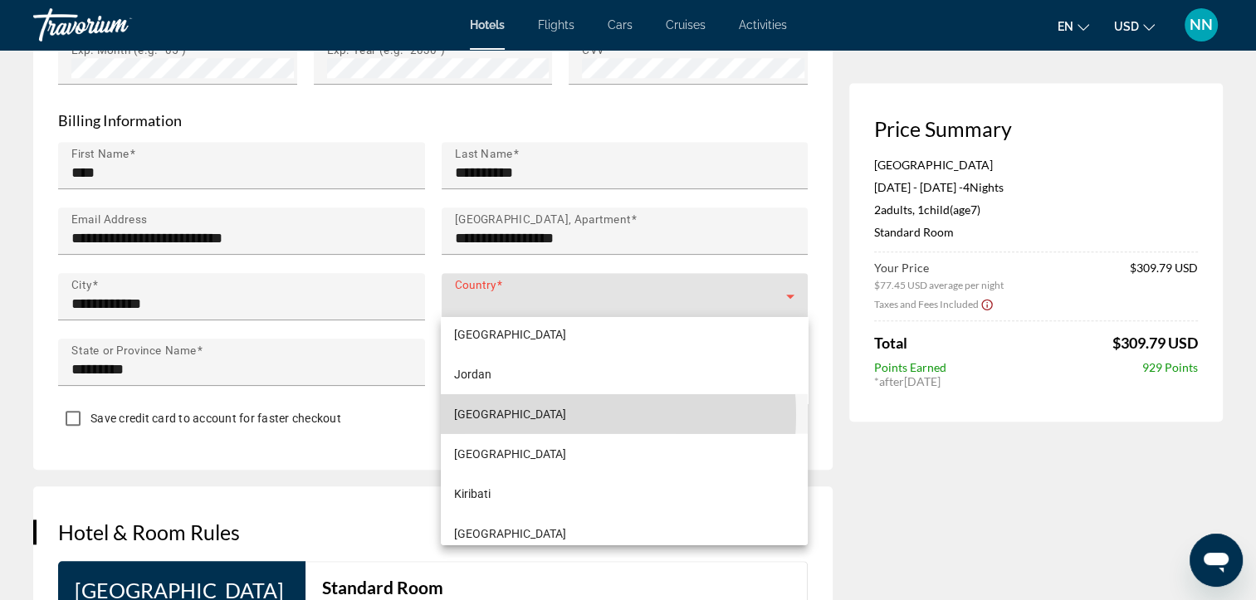
click at [525, 415] on mat-option "[GEOGRAPHIC_DATA]" at bounding box center [624, 414] width 366 height 40
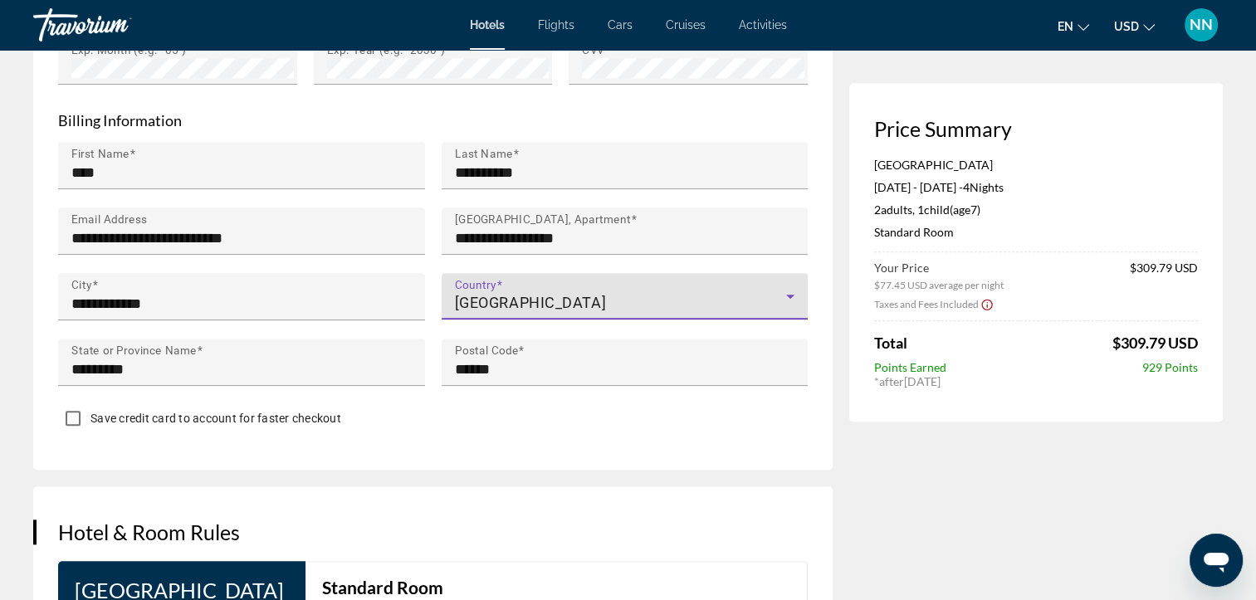
scroll to position [2178, 0]
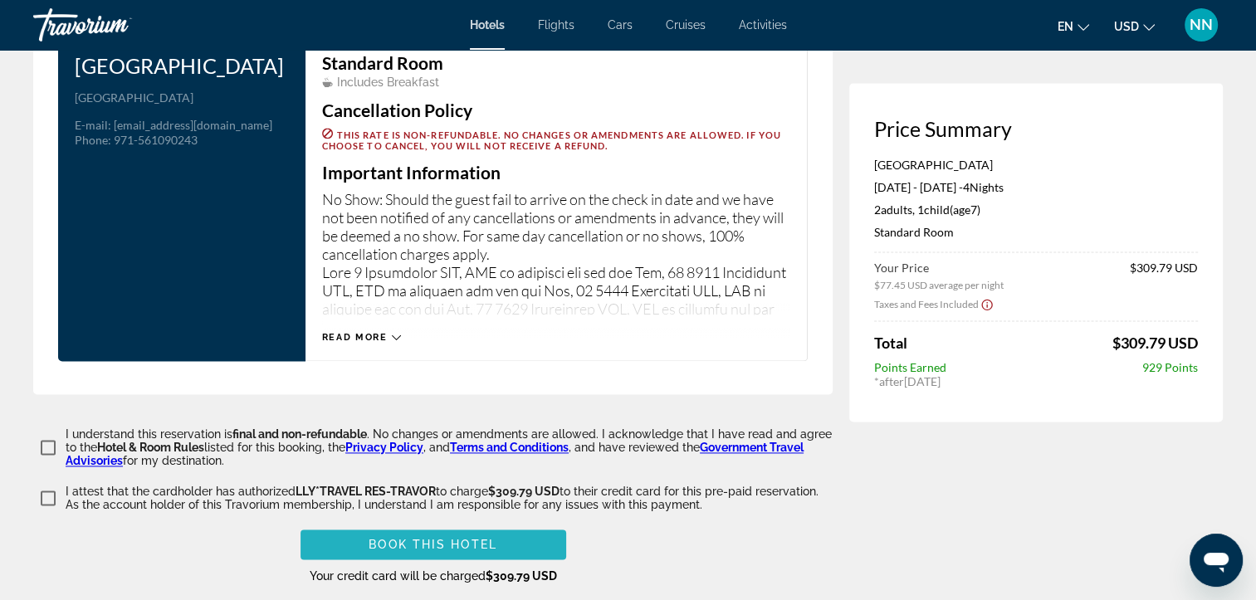
click at [505, 542] on span "Main content" at bounding box center [433, 545] width 266 height 40
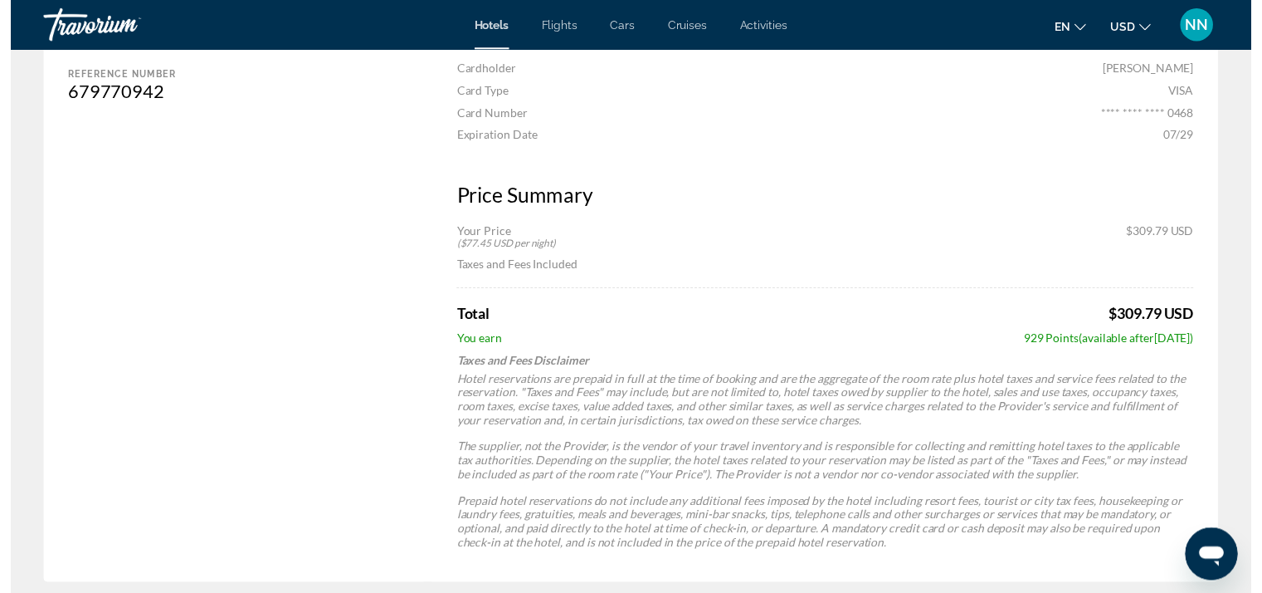
scroll to position [1050, 0]
